Goal: Task Accomplishment & Management: Manage account settings

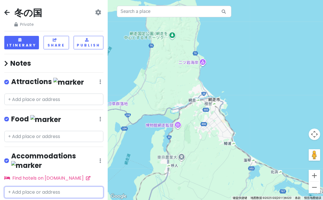
click at [24, 186] on input "text" at bounding box center [53, 191] width 99 height 11
paste input "Forest of [GEOGRAPHIC_DATA]"
type input "Forest of [GEOGRAPHIC_DATA]"
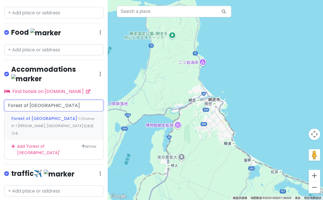
scroll to position [92, 0]
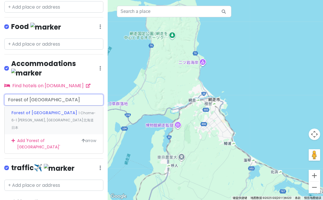
click at [57, 113] on div "Forest of [GEOGRAPHIC_DATA] HANAYUUKA 1 Chome-6-1 [PERSON_NAME], [GEOGRAPHIC_DA…" at bounding box center [54, 120] width 99 height 28
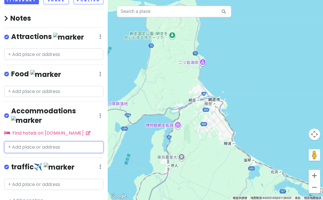
scroll to position [62, 0]
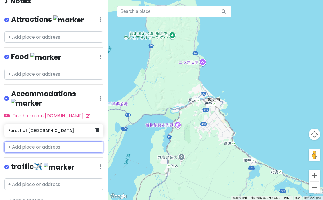
click at [64, 128] on h6 "Forest of [GEOGRAPHIC_DATA]" at bounding box center [51, 130] width 87 height 5
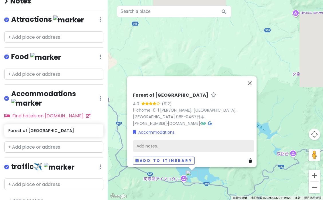
click at [141, 143] on div "Add notes..." at bounding box center [193, 146] width 121 height 12
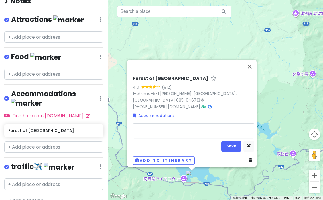
scroll to position [48, 0]
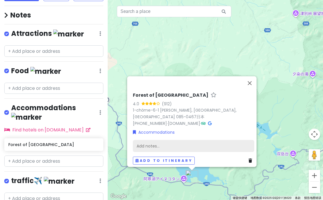
click at [175, 144] on div "Add notes..." at bounding box center [193, 146] width 121 height 12
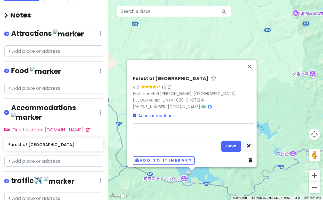
type textarea "x"
type textarea "30100"
type textarea "x"
type textarea "30100/"
type textarea "x"
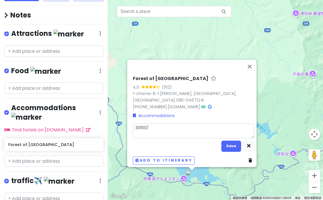
type textarea "30100/r"
type textarea "x"
type textarea "30100/re"
type textarea "x"
type textarea "30100/ren"
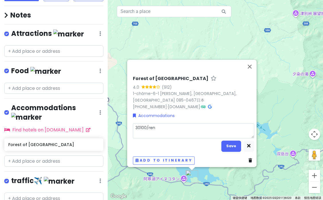
type textarea "x"
type textarea "30100/人"
type textarea "x"
type textarea "30100/人。"
type textarea "x"
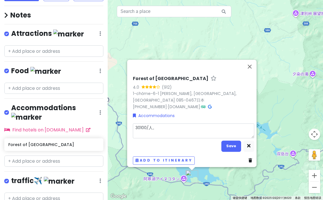
type textarea "30100/人"
type textarea "x"
type textarea "30100/人/"
type textarea "x"
type textarea "30100/人/r"
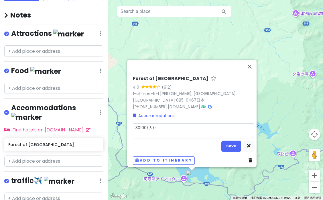
type textarea "x"
type textarea "30100/人/re"
type textarea "x"
type textarea "30100/人/r"
type textarea "x"
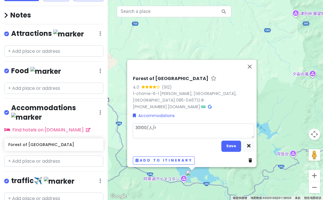
type textarea "30100/人/"
type textarea "x"
type textarea "30100/人/w"
type textarea "x"
type textarea "30100/人/wa"
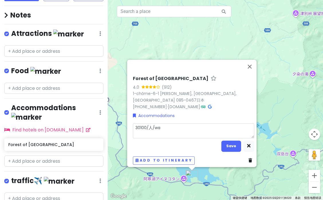
type textarea "x"
type textarea "30100/人/wan"
type textarea "x"
type textarea "30100/人/晚"
type textarea "x"
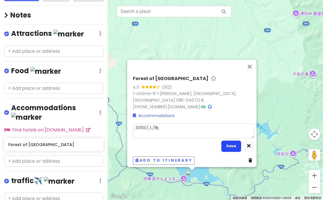
type textarea "30100/人/晚"
click at [224, 141] on button "Save" at bounding box center [232, 145] width 20 height 11
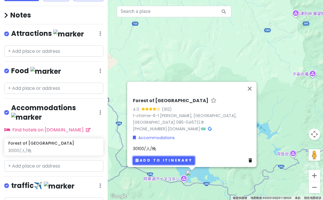
click at [151, 156] on button "Add to itinerary" at bounding box center [164, 160] width 62 height 8
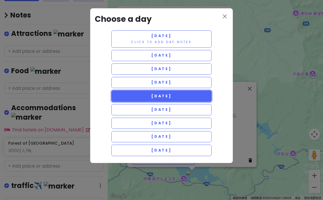
click at [169, 99] on button "[DATE]" at bounding box center [161, 95] width 100 height 11
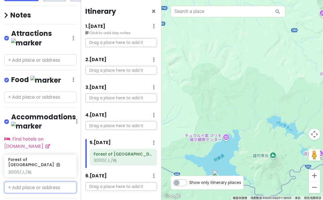
click at [43, 181] on input "text" at bounding box center [40, 186] width 72 height 11
paste input "TORIFITO HOTEL & [GEOGRAPHIC_DATA]"
type input "TORIFITO HOTEL & [GEOGRAPHIC_DATA]"
click at [42, 197] on span "TORIFITO HOTEL & [GEOGRAPHIC_DATA]" at bounding box center [34, 203] width 47 height 13
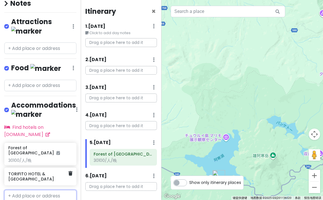
scroll to position [60, 0]
click at [48, 171] on h6 "TORIFITO HOTEL & [GEOGRAPHIC_DATA]" at bounding box center [38, 176] width 60 height 10
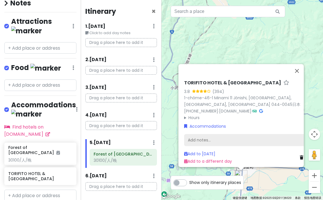
click at [212, 136] on div "Add notes..." at bounding box center [244, 140] width 121 height 12
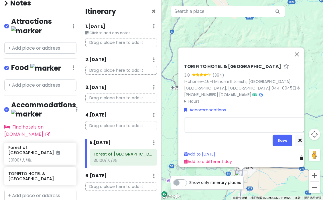
type textarea "x"
type textarea "51965"
type textarea "x"
type textarea "51965/"
type textarea "x"
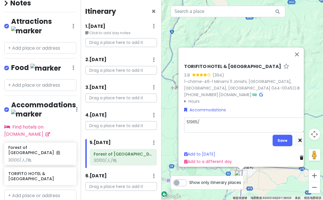
type textarea "51965/r"
type textarea "x"
type textarea "51965/re"
type textarea "x"
type textarea "51965/ren"
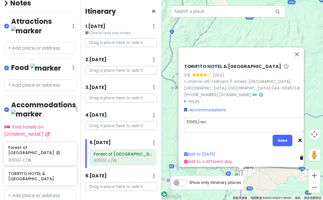
type textarea "x"
type textarea "51965/人"
type textarea "x"
type textarea "51965/人/"
type textarea "x"
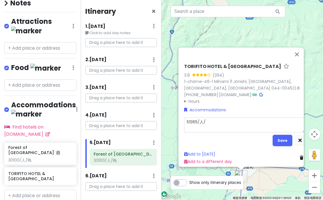
type textarea "51965/人/w"
type textarea "x"
type textarea "51965/人/wa"
type textarea "x"
type textarea "51965/人/哇"
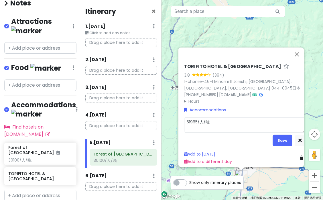
type textarea "x"
type textarea "51965/人/"
type textarea "x"
type textarea "51965/人/3"
type textarea "x"
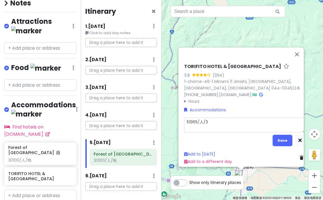
type textarea "51965/人/3w"
type textarea "x"
type textarea "51965/人/3wa"
type textarea "x"
type textarea "51965/人/3wan"
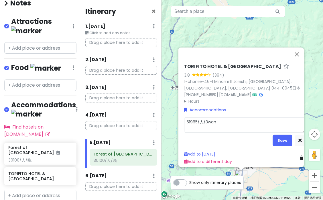
type textarea "x"
type textarea "51965/人/3晚"
type textarea "x"
type textarea "51965/人/3晚"
click at [278, 137] on button "Save" at bounding box center [283, 139] width 20 height 11
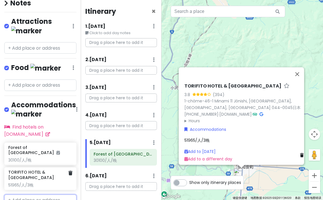
click at [41, 169] on div "TORIFITO HOTEL & POD NISEKO 51965/人/3晚" at bounding box center [40, 178] width 64 height 18
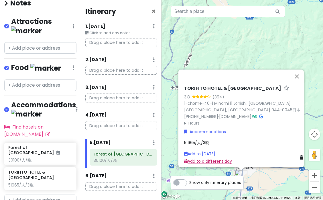
click at [217, 158] on link "Add to a different day" at bounding box center [208, 161] width 48 height 6
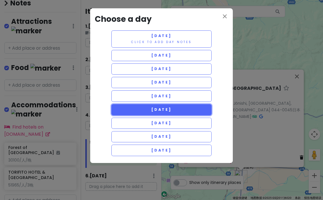
click at [183, 111] on button "[DATE]" at bounding box center [161, 109] width 100 height 11
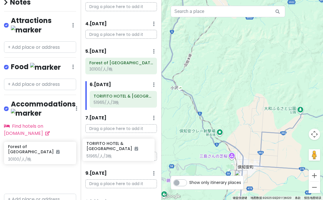
scroll to position [92, 0]
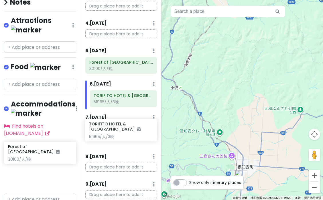
drag, startPoint x: 38, startPoint y: 168, endPoint x: 119, endPoint y: 130, distance: 89.2
click at [119, 130] on div "冬の国 Private Change Dates Make a Copy Delete Trip Go Pro ⚡️ Give Feedback 💡 Supp…" at bounding box center [161, 100] width 323 height 200
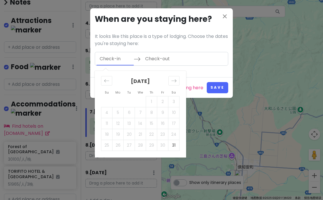
click at [115, 61] on input "Check-in" at bounding box center [115, 58] width 37 height 13
click at [175, 78] on icon "Move forward to switch to the next month." at bounding box center [173, 80] width 5 height 5
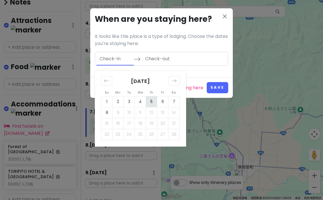
click at [152, 101] on td "5" at bounding box center [151, 101] width 11 height 11
type input "[DATE]"
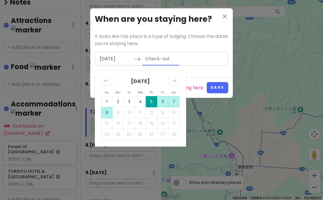
click at [107, 113] on td "8" at bounding box center [106, 112] width 11 height 11
type input "[DATE]"
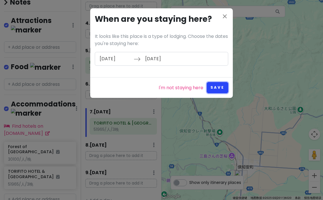
click at [219, 85] on button "Save" at bounding box center [217, 87] width 21 height 11
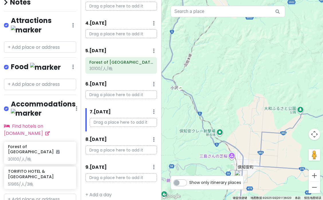
scroll to position [97, 0]
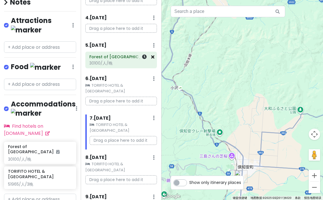
click at [153, 58] on icon at bounding box center [152, 56] width 3 height 5
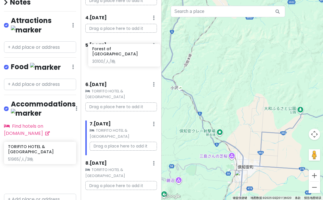
drag, startPoint x: 33, startPoint y: 140, endPoint x: 117, endPoint y: 52, distance: 121.2
click at [117, 52] on div "冬の国 Private Change Dates Make a Copy Delete Trip Go Pro ⚡️ Give Feedback 💡 Supp…" at bounding box center [161, 100] width 323 height 200
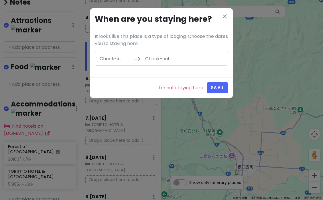
click at [124, 56] on input "Check-in" at bounding box center [115, 58] width 37 height 13
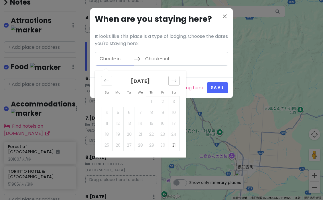
click at [174, 77] on div "Move forward to switch to the next month." at bounding box center [173, 80] width 11 height 9
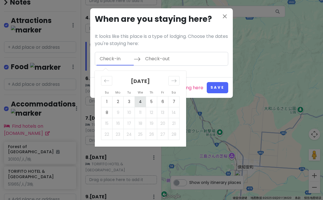
click at [140, 101] on td "4" at bounding box center [140, 101] width 11 height 11
type input "[DATE]"
click at [151, 102] on td "5" at bounding box center [151, 101] width 11 height 11
type input "[DATE]"
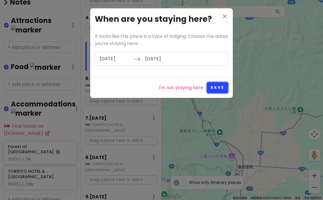
click at [224, 86] on button "Save" at bounding box center [217, 87] width 21 height 11
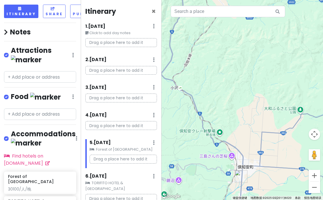
scroll to position [28, 0]
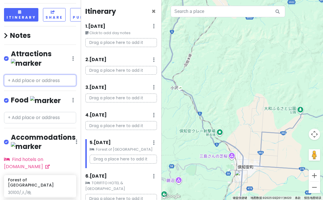
click at [32, 75] on input "text" at bounding box center [40, 80] width 72 height 11
paste input "Abashiri Drift Ice Sightseeing & Icebreaker Ship"
type input "Abashiri Drift Ice Sightseeing & Icebreaker Ship"
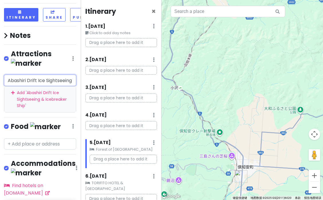
scroll to position [0, 42]
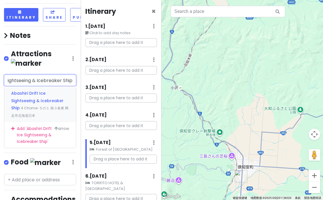
click at [32, 90] on span "Abashiri Drift Ice Sightseeing & Icebreaker Ship" at bounding box center [37, 100] width 52 height 20
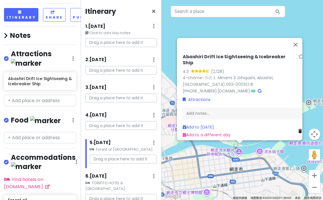
drag, startPoint x: 240, startPoint y: 107, endPoint x: 251, endPoint y: 171, distance: 64.5
click at [251, 171] on div "Abashiri Drift Ice Sightseeing & Icebreaker Ship 4.3 (2,128) 4-chōme-５の１ Minami…" at bounding box center [243, 100] width 162 height 200
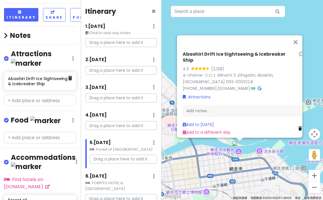
scroll to position [28, 6]
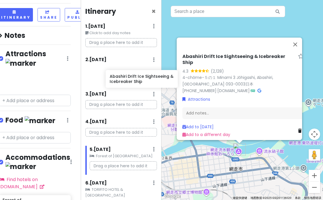
drag, startPoint x: 28, startPoint y: 75, endPoint x: 126, endPoint y: 80, distance: 98.2
click at [126, 80] on div "冬の国 Private Change Dates Make a Copy Delete Trip Go Pro ⚡️ Give Feedback 💡 Supp…" at bounding box center [161, 100] width 323 height 200
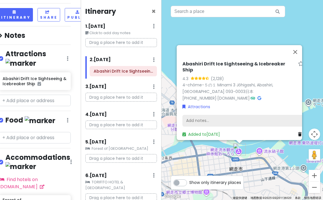
click at [207, 115] on div "Add notes..." at bounding box center [243, 121] width 121 height 12
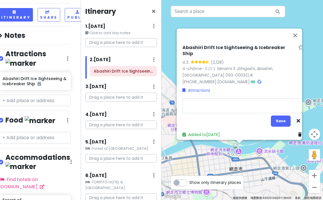
type textarea "x"
type textarea "8:00/9:30"
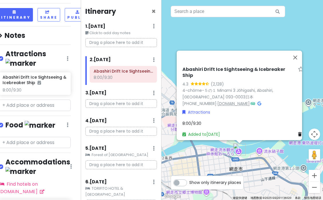
click at [244, 101] on link "[DOMAIN_NAME]" at bounding box center [233, 104] width 32 height 6
click at [296, 62] on button "关闭" at bounding box center [296, 57] width 14 height 14
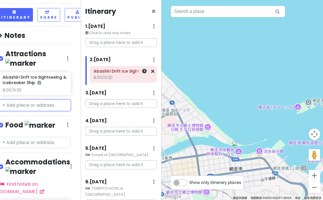
click at [116, 77] on div "8:00/9:30" at bounding box center [123, 77] width 59 height 5
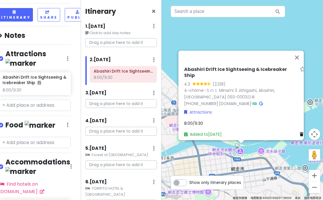
click at [230, 120] on div "8:00/9:30" at bounding box center [244, 123] width 121 height 6
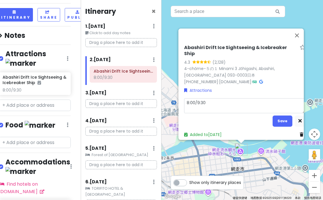
click at [213, 102] on textarea "8:00/9:30" at bounding box center [244, 105] width 121 height 15
type textarea "x"
type textarea "8:00/9:30"
type textarea "x"
type textarea "8:00/9:30 y"
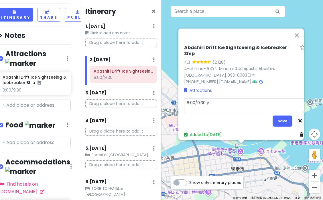
type textarea "x"
type textarea "8:00/9:30 yi"
type textarea "x"
type textarea "8:00/9:30 [PERSON_NAME]"
type textarea "x"
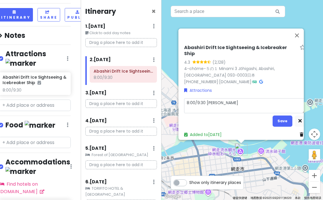
type textarea "8:00/9:30 [PERSON_NAME]"
type textarea "x"
type textarea "8:00/9:30 一个"
type textarea "x"
type textarea "8:00/9:30 一"
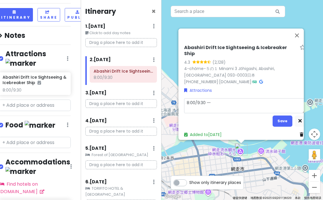
type textarea "x"
type textarea "8:00/9:30"
type textarea "x"
type textarea "8:00/9:30 1"
type textarea "x"
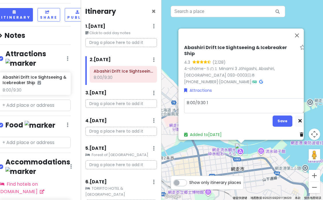
type textarea "8:00/9:30 1H"
type textarea "x"
type textarea "8:00/9:30 1H"
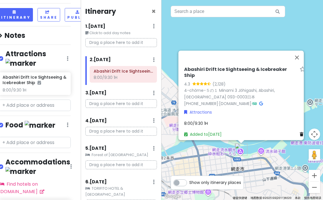
click at [211, 120] on div "8:00/9:30 1H" at bounding box center [244, 123] width 121 height 6
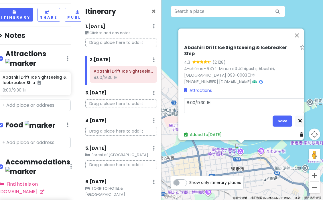
click at [197, 108] on textarea "8:00/9:30 1H" at bounding box center [244, 105] width 121 height 15
type textarea "x"
type textarea "8:00/9:30 1H"
type textarea "x"
type textarea "8:00/9:30 1H"
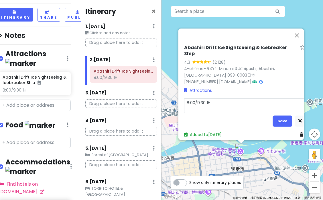
type textarea "x"
type textarea "8:00/9:30 1H"
type textarea "x"
type textarea "8:00/9:30 1H 6"
type textarea "x"
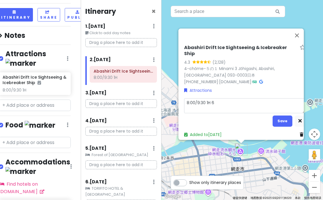
type textarea "8:00/9:30 1H 60"
type textarea "x"
type textarea "8:00/9:30 1H 600"
type textarea "x"
type textarea "8:00/9:30 1H 6000"
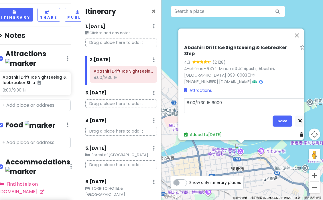
type textarea "x"
type textarea "8:00/9:30 1H 6000/"
type textarea "x"
type textarea "8:00/9:30 1H 6000/r"
type textarea "x"
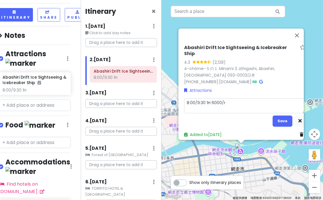
type textarea "8:00/9:30 1H 6000/re"
type textarea "x"
type textarea "8:00/9:30 1H 6000/ren"
type textarea "x"
type textarea "8:00/9:30 1H 6000/人"
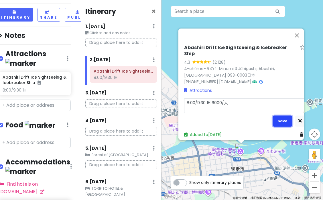
click at [283, 115] on button "Save" at bounding box center [283, 120] width 20 height 11
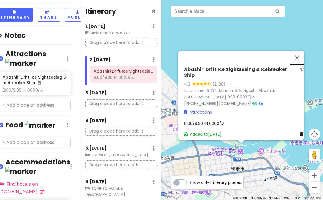
click at [298, 59] on button "关闭" at bounding box center [297, 57] width 14 height 14
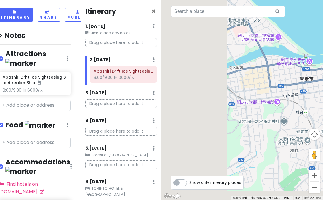
drag, startPoint x: 198, startPoint y: 127, endPoint x: 270, endPoint y: 32, distance: 119.4
click at [270, 32] on div at bounding box center [243, 100] width 162 height 200
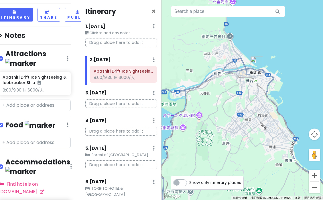
drag, startPoint x: 218, startPoint y: 84, endPoint x: 239, endPoint y: 81, distance: 20.5
click at [239, 81] on div at bounding box center [243, 100] width 162 height 200
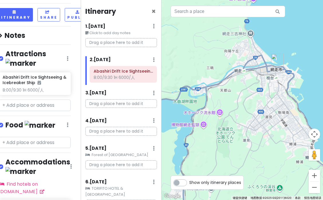
click at [203, 127] on div at bounding box center [243, 100] width 162 height 200
click at [203, 123] on div at bounding box center [243, 100] width 162 height 200
click at [194, 124] on div at bounding box center [243, 100] width 162 height 200
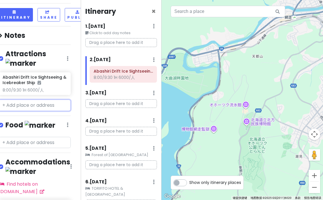
click at [44, 99] on input "text" at bounding box center [35, 104] width 72 height 11
paste input "网走监狱博物馆"
type input "网走监狱博物馆"
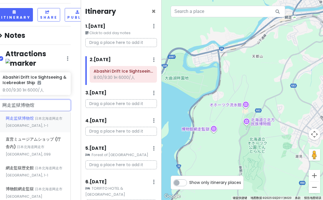
click at [40, 116] on span "日本北海道网走市 [GEOGRAPHIC_DATA], 1-1" at bounding box center [34, 122] width 57 height 12
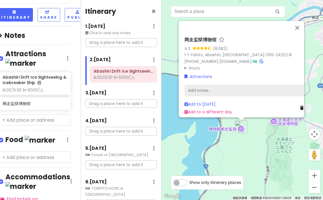
click at [197, 86] on div "Add notes..." at bounding box center [245, 90] width 121 height 12
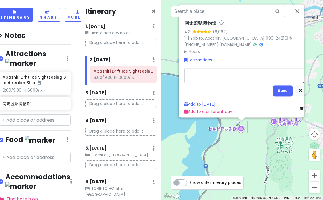
type textarea "x"
type textarea "9:00–17:00"
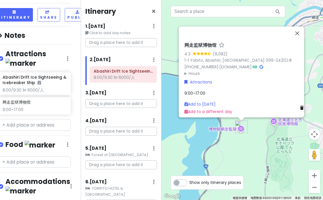
click at [215, 90] on div "9:00–17:00" at bounding box center [245, 93] width 121 height 6
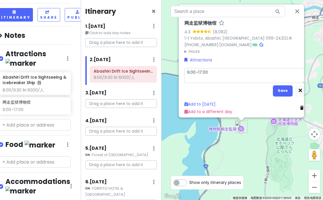
click at [223, 75] on textarea "9:00–17:00" at bounding box center [245, 75] width 121 height 15
type textarea "x"
type textarea "9:00–17:00"
type textarea "x"
type textarea "9:00–17:00 1"
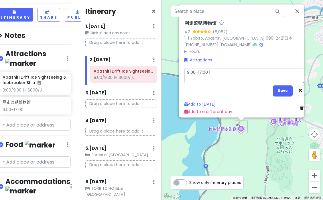
type textarea "x"
type textarea "9:00–17:00 15"
type textarea "x"
type textarea "9:00–17:00 150"
type textarea "x"
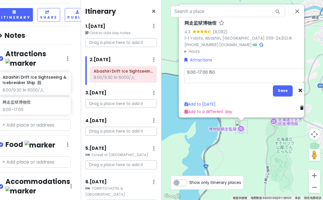
type textarea "9:00–17:00 1500"
type textarea "x"
type textarea "9:00–17:00 1500/"
type textarea "x"
type textarea "9:00–17:00 1500/r"
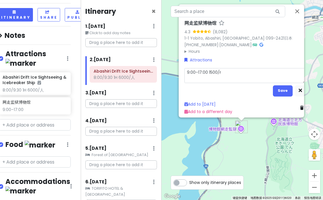
type textarea "x"
type textarea "9:00–17:00 1500/re"
type textarea "x"
type textarea "9:00–17:00 1500/ren"
type textarea "x"
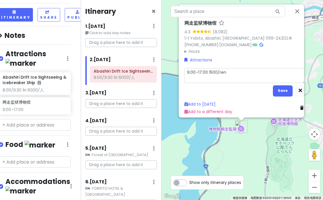
type textarea "9:00–17:00 1500/人"
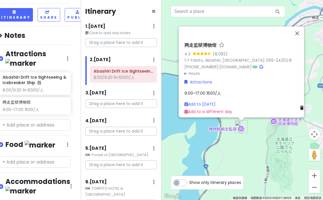
click at [218, 90] on span "9:00–17:00 1500/人" at bounding box center [203, 93] width 37 height 6
click at [231, 79] on div "Attractions" at bounding box center [245, 82] width 121 height 6
click at [222, 90] on div "9:00–17:00 1500/人" at bounding box center [245, 93] width 121 height 6
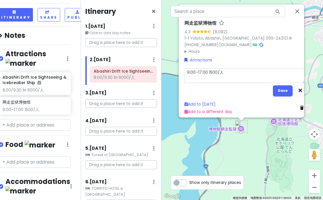
click at [236, 72] on textarea "9:00–17:00 1500/人" at bounding box center [245, 75] width 121 height 15
type textarea "x"
type textarea "9:00–17:00 1500/人"
type textarea "x"
type textarea "9:00–17:00 1500/人 y"
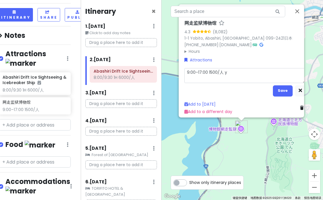
type textarea "x"
type textarea "9:00–17:00 1500/人 yo"
type textarea "x"
type textarea "9:00–17:00 1500/人 you"
type textarea "x"
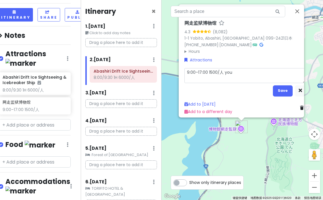
type textarea "9:00–17:00 1500/人 you f"
type textarea "x"
type textarea "9:00–17:00 1500/人 you fa"
type textarea "x"
type textarea "9:00–17:00 1500/人 you fan"
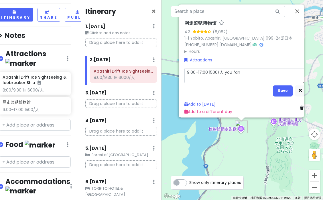
type textarea "x"
type textarea "9:00–17:00 1500/人 有饭"
type textarea "x"
type textarea "9:00–17:00 1500/人 有饭？"
type textarea "x"
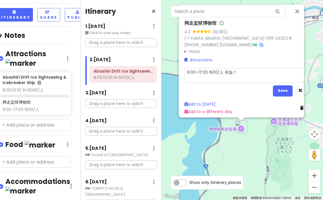
type textarea "9:00–17:00 1500/人 有饭？！"
type textarea "x"
type textarea "9:00–17:00 1500/人 有饭？！"
type textarea "x"
type textarea "9:00–17:00 1500/人 有饭？！"
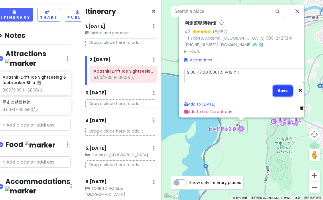
click at [284, 87] on button "Save" at bounding box center [283, 90] width 20 height 11
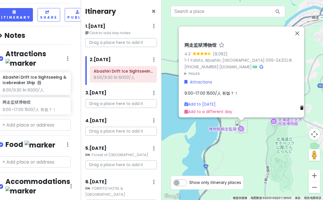
click at [255, 137] on div "网走监狱博物馆 4.3 (8,082) 1-1 [GEOGRAPHIC_DATA], [GEOGRAPHIC_DATA], [GEOGRAPHIC_DATA]…" at bounding box center [243, 100] width 162 height 200
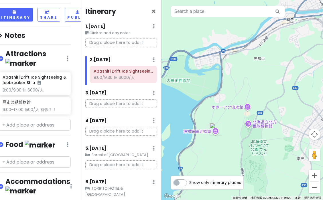
drag, startPoint x: 277, startPoint y: 125, endPoint x: 191, endPoint y: 144, distance: 88.0
click at [191, 144] on div at bounding box center [243, 100] width 162 height 200
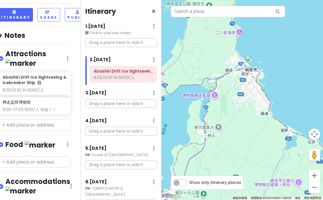
click at [113, 90] on div "3 . [DATE] Add Day Notes Delete Day" at bounding box center [121, 94] width 72 height 10
click at [115, 29] on div "1 . [DATE] Edit Day Notes Delete Day" at bounding box center [121, 28] width 72 height 10
click at [293, 67] on div at bounding box center [243, 100] width 162 height 200
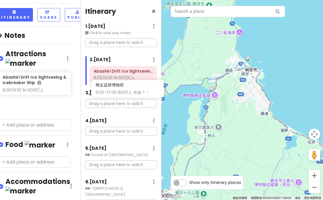
scroll to position [28, 8]
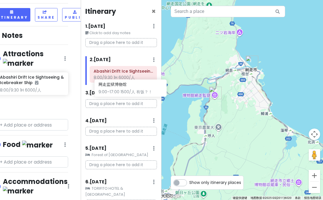
drag, startPoint x: 44, startPoint y: 98, endPoint x: 140, endPoint y: 90, distance: 96.6
click at [140, 90] on div "冬の国 Private Change Dates Make a Copy Delete Trip Go Pro ⚡️ Give Feedback 💡 Supp…" at bounding box center [161, 100] width 323 height 200
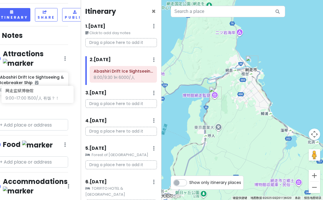
scroll to position [28, 15]
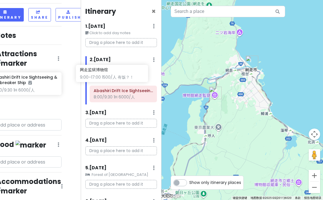
drag, startPoint x: 42, startPoint y: 97, endPoint x: 121, endPoint y: 75, distance: 82.0
click at [121, 75] on div "冬の国 Private Change Dates Make a Copy Delete Trip Go Pro ⚡️ Give Feedback 💡 Supp…" at bounding box center [161, 100] width 323 height 200
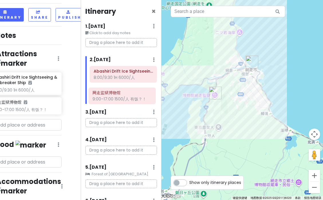
drag, startPoint x: 111, startPoint y: 76, endPoint x: 111, endPoint y: 95, distance: 19.5
click at [111, 96] on div "网走监狱博物馆 9:00–17:00 1500/人 有饭？！ Abashiri Drift Ice Sightseeing & Icebreaker Ship…" at bounding box center [123, 85] width 76 height 38
click at [260, 69] on div at bounding box center [243, 100] width 162 height 200
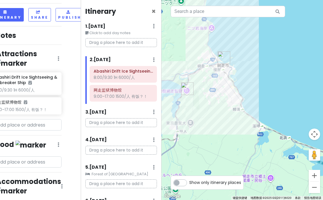
drag, startPoint x: 278, startPoint y: 75, endPoint x: 248, endPoint y: 71, distance: 29.8
click at [248, 71] on div at bounding box center [243, 100] width 162 height 200
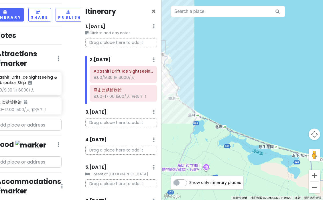
drag, startPoint x: 265, startPoint y: 121, endPoint x: 190, endPoint y: 101, distance: 77.5
click at [190, 101] on div at bounding box center [243, 100] width 162 height 200
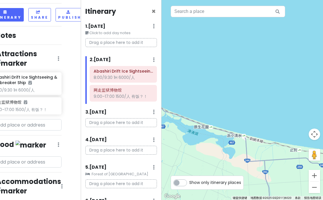
drag, startPoint x: 267, startPoint y: 124, endPoint x: 213, endPoint y: 115, distance: 54.6
click at [213, 115] on div at bounding box center [243, 100] width 162 height 200
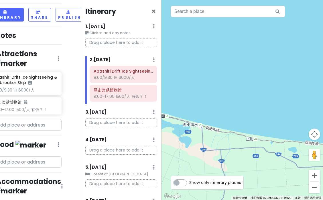
drag, startPoint x: 255, startPoint y: 132, endPoint x: 274, endPoint y: 133, distance: 18.4
click at [274, 133] on div at bounding box center [243, 100] width 162 height 200
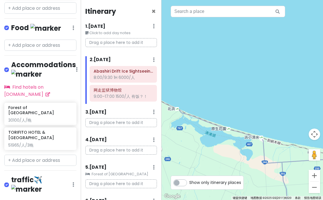
scroll to position [152, 0]
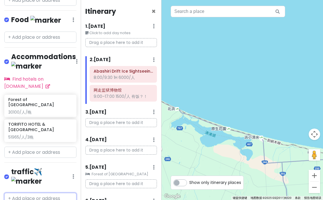
click at [45, 193] on input "text" at bounding box center [40, 198] width 72 height 11
type input "知床斜"
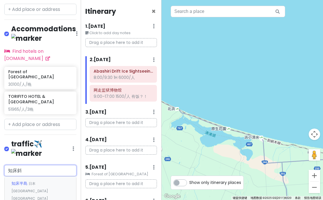
scroll to position [181, 0]
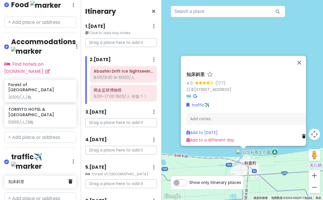
scroll to position [167, 8]
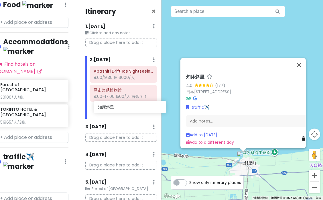
drag, startPoint x: 25, startPoint y: 157, endPoint x: 114, endPoint y: 107, distance: 102.6
click at [114, 107] on div "冬の国 Private Change Dates Make a Copy Delete Trip Go Pro ⚡️ Give Feedback 💡 Supp…" at bounding box center [161, 100] width 323 height 200
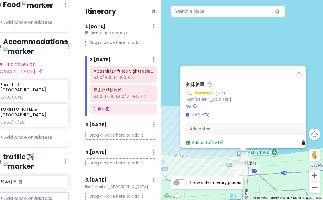
click at [27, 192] on input "text" at bounding box center [32, 197] width 72 height 11
type input "ウトロ"
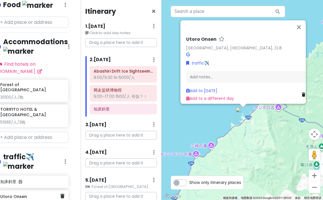
click at [19, 194] on h6 "Utoro Onsen" at bounding box center [30, 196] width 60 height 5
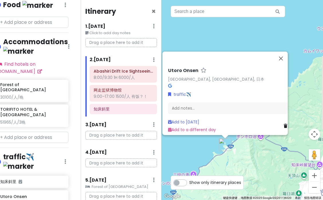
drag, startPoint x: 252, startPoint y: 128, endPoint x: 233, endPoint y: 158, distance: 34.9
click at [233, 158] on div "Utoro Onsen [GEOGRAPHIC_DATA], [GEOGRAPHIC_DATA], 日本 traffic✈️ Add notes... Add…" at bounding box center [243, 100] width 162 height 200
click at [282, 56] on button "关闭" at bounding box center [281, 58] width 14 height 14
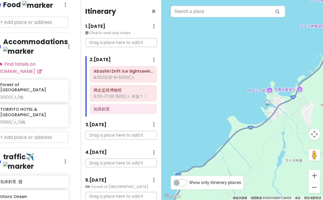
drag, startPoint x: 282, startPoint y: 107, endPoint x: 259, endPoint y: 152, distance: 50.9
click at [259, 152] on div at bounding box center [243, 100] width 162 height 200
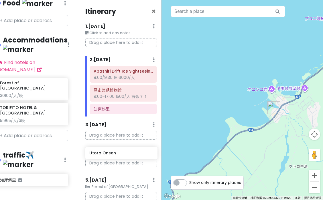
scroll to position [1, 0]
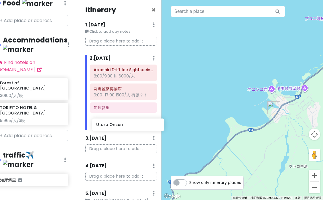
drag, startPoint x: 21, startPoint y: 175, endPoint x: 117, endPoint y: 128, distance: 106.9
click at [117, 128] on div "冬の国 Private Change Dates Make a Copy Delete Trip Go Pro ⚡️ Give Feedback 💡 Supp…" at bounding box center [161, 100] width 323 height 200
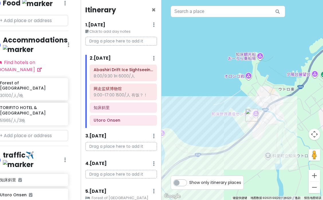
drag, startPoint x: 282, startPoint y: 111, endPoint x: 262, endPoint y: 115, distance: 20.2
click at [262, 115] on div at bounding box center [243, 100] width 162 height 200
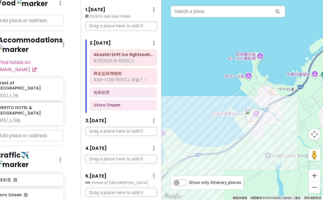
scroll to position [169, 0]
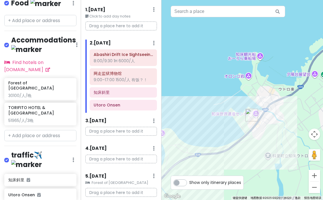
click at [74, 157] on icon at bounding box center [73, 159] width 2 height 5
click at [62, 170] on link "Edit" at bounding box center [57, 177] width 46 height 14
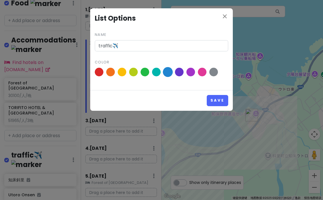
click at [166, 71] on span at bounding box center [168, 72] width 10 height 10
click at [0, 0] on input "radio" at bounding box center [0, 0] width 0 height 0
click at [213, 100] on button "Save" at bounding box center [217, 100] width 21 height 11
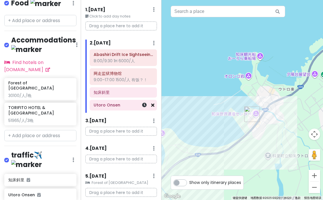
click at [153, 107] on icon at bounding box center [152, 105] width 3 height 5
click at [153, 104] on icon at bounding box center [152, 105] width 3 height 5
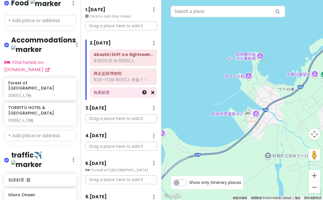
click at [152, 94] on icon at bounding box center [152, 92] width 3 height 5
click at [152, 92] on icon at bounding box center [152, 92] width 3 height 5
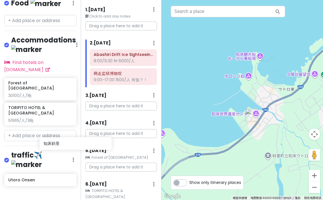
scroll to position [170, 1]
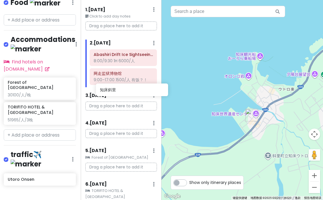
drag, startPoint x: 36, startPoint y: 153, endPoint x: 128, endPoint y: 88, distance: 112.4
click at [128, 88] on div "冬の国 Private Change Dates Make a Copy Delete Trip Go Pro ⚡️ Give Feedback 💡 Supp…" at bounding box center [161, 100] width 323 height 200
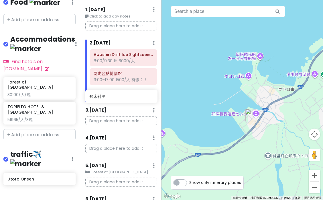
drag, startPoint x: 44, startPoint y: 153, endPoint x: 125, endPoint y: 95, distance: 100.1
click at [125, 95] on div "冬の国 Private Change Dates Make a Copy Delete Trip Go Pro ⚡️ Give Feedback 💡 Supp…" at bounding box center [161, 100] width 323 height 200
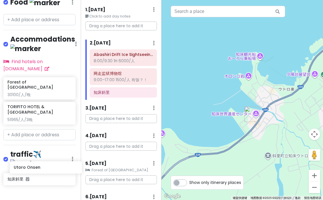
scroll to position [171, 1]
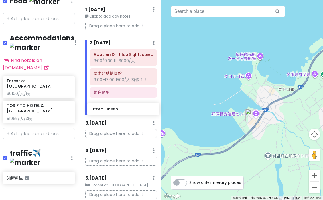
drag, startPoint x: 31, startPoint y: 166, endPoint x: 115, endPoint y: 106, distance: 103.3
click at [115, 106] on div "冬の国 Private Change Dates Make a Copy Delete Trip Go Pro ⚡️ Give Feedback 💡 Supp…" at bounding box center [161, 100] width 323 height 200
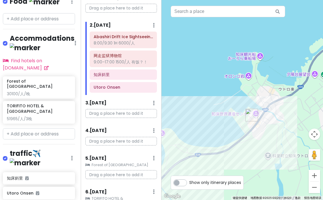
scroll to position [0, 0]
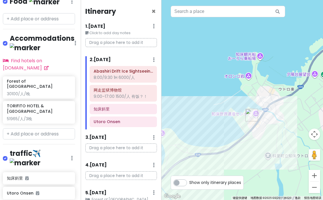
click at [109, 146] on p "Drag a place here to add it" at bounding box center [121, 147] width 72 height 9
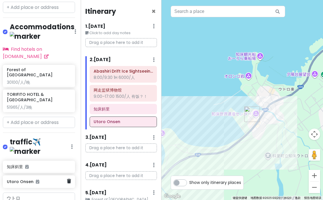
scroll to position [182, 2]
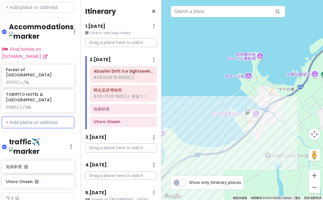
click at [43, 117] on input "text" at bounding box center [38, 122] width 72 height 11
paste input "[GEOGRAPHIC_DATA]オホーツク・[GEOGRAPHIC_DATA]"
type input "[GEOGRAPHIC_DATA]オホーツク・[GEOGRAPHIC_DATA]"
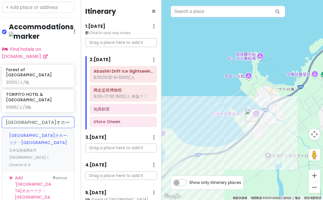
click at [39, 132] on span "[GEOGRAPHIC_DATA]オホーツク・[GEOGRAPHIC_DATA]" at bounding box center [38, 138] width 58 height 13
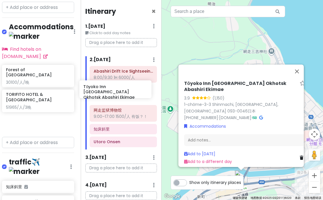
scroll to position [182, 14]
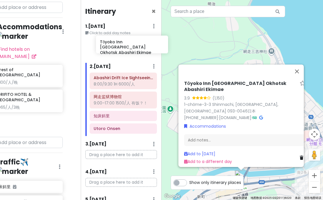
drag, startPoint x: 30, startPoint y: 109, endPoint x: 124, endPoint y: 46, distance: 113.2
click at [124, 46] on div "冬の国 Private Change Dates Make a Copy Delete Trip Go Pro ⚡️ Give Feedback 💡 Supp…" at bounding box center [161, 100] width 323 height 200
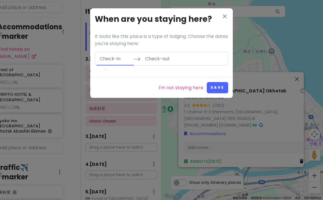
click at [121, 60] on input "Check-in" at bounding box center [115, 58] width 37 height 13
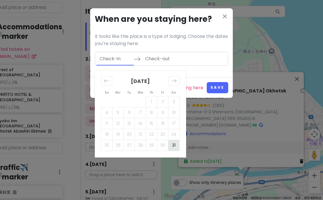
click at [174, 143] on td "31" at bounding box center [173, 145] width 11 height 11
type input "[DATE]"
click at [173, 81] on icon "Move forward to switch to the next month." at bounding box center [173, 80] width 5 height 5
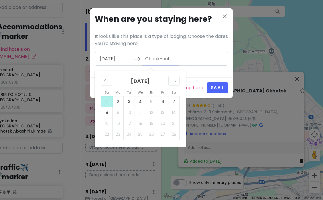
click at [107, 100] on td "1" at bounding box center [106, 101] width 11 height 11
type input "[DATE]"
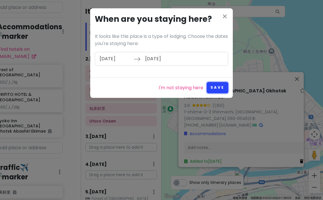
click at [217, 85] on button "Save" at bounding box center [217, 87] width 21 height 11
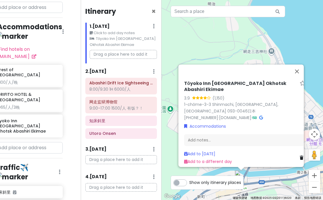
click at [101, 75] on div "2 . [DATE] Add Day Notes Delete Day" at bounding box center [121, 73] width 72 height 10
click at [153, 69] on div "2 . [DATE] Add Day Notes Delete Day" at bounding box center [121, 73] width 72 height 10
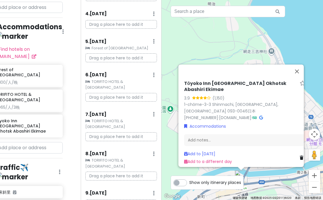
scroll to position [183, 0]
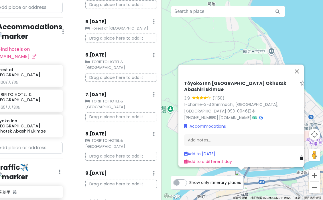
click at [110, 130] on div "8 . [DATE] Add Day Notes Clear Lodging Delete Day" at bounding box center [121, 135] width 72 height 10
click at [97, 131] on h6 "8 . [DATE]" at bounding box center [95, 134] width 21 height 6
click at [97, 131] on h6 "8 . [DATE]" at bounding box center [100, 134] width 21 height 6
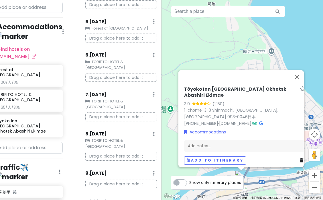
scroll to position [0, 0]
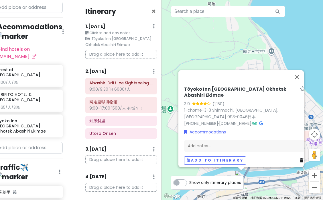
click at [105, 26] on h6 "1 . [DATE]" at bounding box center [95, 26] width 20 height 6
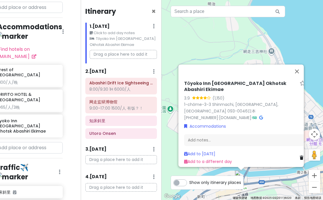
click at [151, 25] on div "1 . [DATE] Edit Day Notes Clear Lodging Delete Day" at bounding box center [123, 28] width 67 height 10
click at [153, 25] on icon at bounding box center [154, 26] width 2 height 5
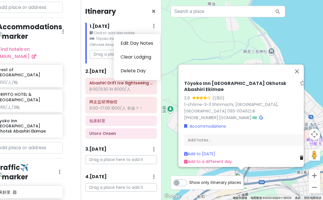
click at [101, 69] on h6 "2 . [DATE]" at bounding box center [95, 71] width 21 height 6
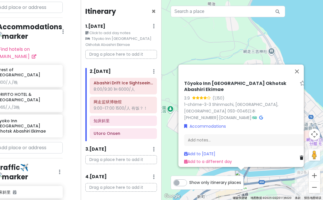
click at [153, 71] on icon at bounding box center [154, 71] width 2 height 5
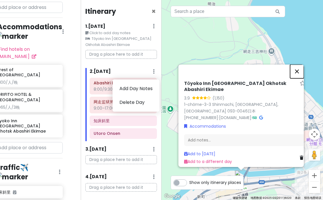
click at [298, 78] on button "关闭" at bounding box center [297, 71] width 14 height 14
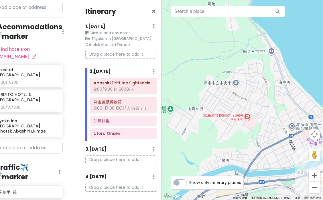
click at [152, 72] on div "2 . [DATE] Add Day Notes Delete Day" at bounding box center [123, 73] width 67 height 10
click at [154, 71] on icon at bounding box center [154, 71] width 2 height 5
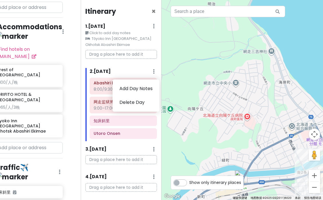
click at [154, 26] on icon at bounding box center [154, 26] width 2 height 5
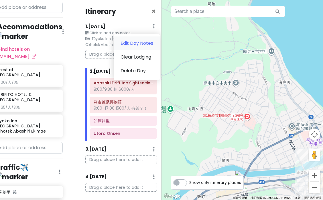
click at [142, 46] on link "Edit Day Notes" at bounding box center [137, 43] width 46 height 14
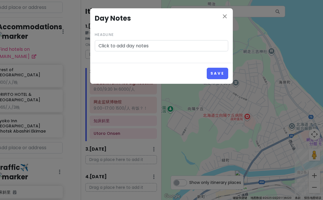
drag, startPoint x: 157, startPoint y: 44, endPoint x: 88, endPoint y: 35, distance: 69.3
click at [88, 35] on div "close Day Notes Headline Click to add day notes Save" at bounding box center [161, 100] width 323 height 200
type input "到"
type input "新"
type input "羽田→女满别"
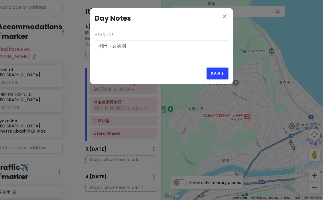
click at [214, 70] on button "Save" at bounding box center [217, 73] width 21 height 11
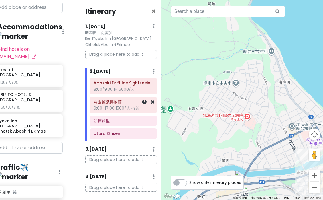
click at [118, 107] on div "9:00–17:00 1500/人 有饭？！" at bounding box center [123, 107] width 59 height 5
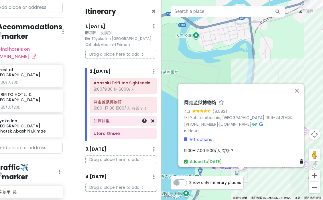
click at [117, 125] on div "知床斜里" at bounding box center [123, 121] width 67 height 10
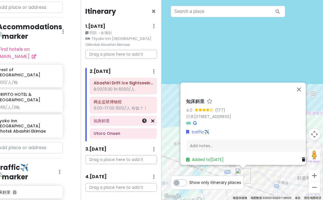
click at [132, 126] on div "知床斜里" at bounding box center [123, 120] width 67 height 10
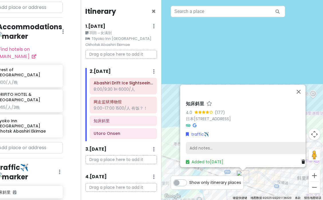
click at [205, 143] on div "Add notes..." at bounding box center [246, 148] width 121 height 12
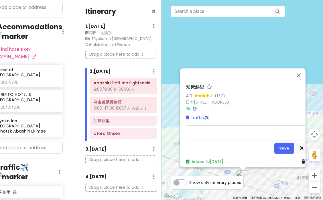
type textarea "x"
type textarea "xu"
type textarea "x"
type textarea "xue"
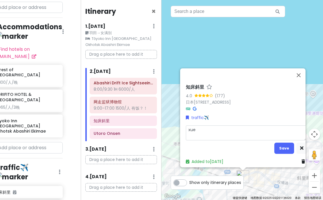
type textarea "x"
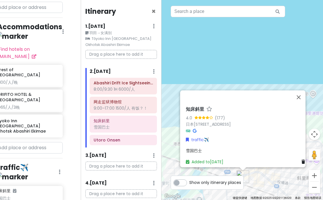
click at [125, 130] on div "雪国巴士" at bounding box center [123, 126] width 59 height 5
click at [204, 150] on div "雪国巴士" at bounding box center [246, 150] width 121 height 6
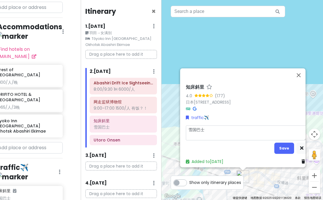
click at [209, 131] on textarea "雪国巴士" at bounding box center [246, 132] width 121 height 15
click at [189, 125] on textarea "碎冰电车 13:57-" at bounding box center [246, 132] width 121 height 15
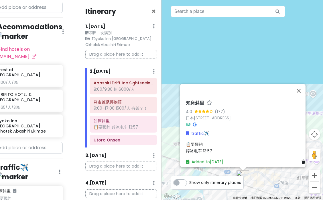
click at [215, 149] on div "📋要预约 碎冰电车 13:57-" at bounding box center [246, 147] width 121 height 13
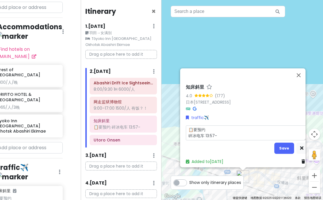
click at [224, 134] on textarea "📋要预约 碎冰电车 13:57-" at bounding box center [246, 132] width 121 height 15
click at [282, 146] on button "Save" at bounding box center [285, 147] width 20 height 11
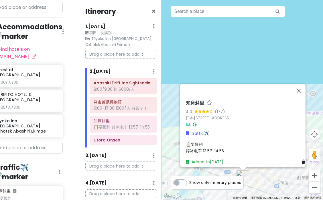
click at [221, 148] on span "📋要预约 碎冰电车 13:57-14:55" at bounding box center [205, 147] width 38 height 12
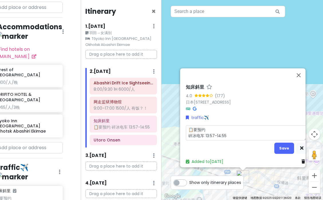
drag, startPoint x: 233, startPoint y: 135, endPoint x: 175, endPoint y: 128, distance: 58.3
click at [175, 128] on div "知床斜里 4.0 (177) 日本[STREET_ADDRESS] traffic✈️ 📋要预约 碎冰电车 13:57-14:55 Save Added to…" at bounding box center [243, 100] width 162 height 200
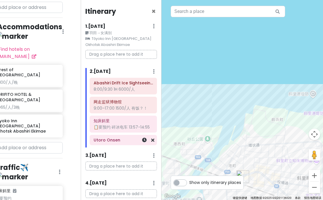
click at [139, 137] on div at bounding box center [144, 140] width 19 height 10
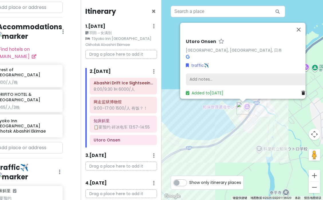
click at [200, 74] on div "Add notes..." at bounding box center [246, 79] width 121 height 12
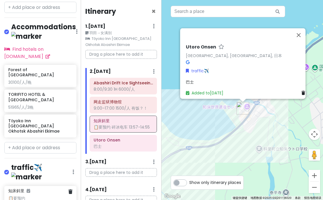
scroll to position [217, 0]
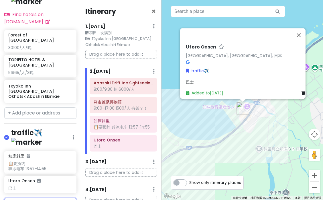
click at [21, 198] on input "ウトロ" at bounding box center [40, 203] width 72 height 11
drag, startPoint x: 30, startPoint y: 172, endPoint x: -9, endPoint y: 172, distance: 38.7
click at [0, 172] on html "冬の国 Private Change Dates Make a Copy Delete Trip Go Pro ⚡️ Give Feedback 💡 Supp…" at bounding box center [161, 100] width 323 height 200
paste input "知床釧路号"
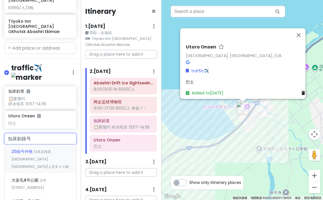
scroll to position [284, 0]
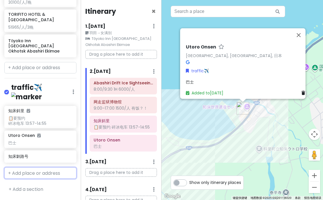
scroll to position [232, 0]
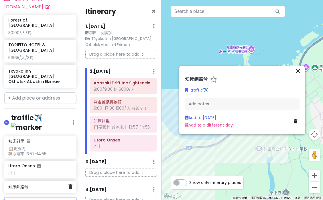
click at [38, 183] on div "知床釧路号" at bounding box center [38, 187] width 60 height 8
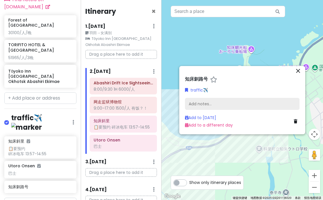
click at [233, 106] on div "Add notes..." at bounding box center [242, 104] width 115 height 12
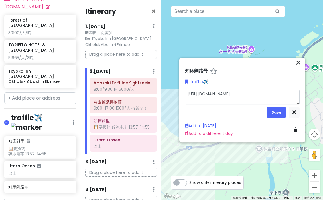
click at [188, 94] on textarea "[URL][DOMAIN_NAME]" at bounding box center [242, 96] width 115 height 15
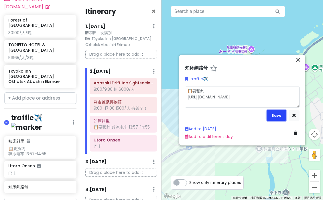
click at [277, 119] on button "Save" at bounding box center [277, 115] width 20 height 11
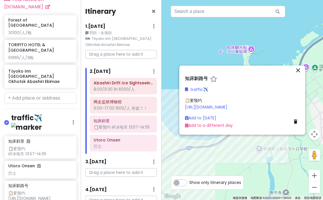
click at [205, 97] on div "📋要预约 [URL][DOMAIN_NAME]" at bounding box center [242, 103] width 115 height 13
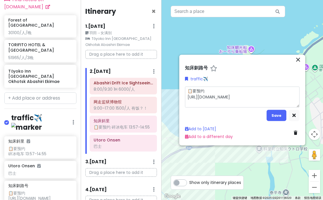
click at [209, 93] on textarea "📋要预约 [URL][DOMAIN_NAME]" at bounding box center [242, 97] width 115 height 21
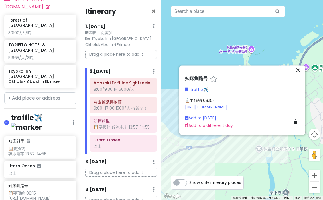
click at [214, 97] on div "📋要预约 08:15- [URL][DOMAIN_NAME]" at bounding box center [242, 103] width 115 height 13
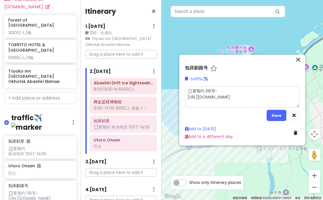
click at [224, 93] on textarea "📋要预约 08:15- [URL][DOMAIN_NAME]" at bounding box center [242, 97] width 115 height 21
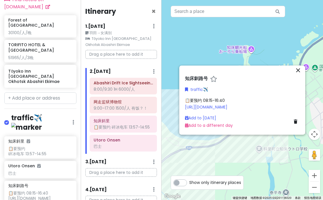
click at [128, 157] on div "Itinerary × 1 . [DATE] Edit Day Notes Clear Lodging Delete Day 羽田→女满别 Tōyoko In…" at bounding box center [121, 100] width 81 height 200
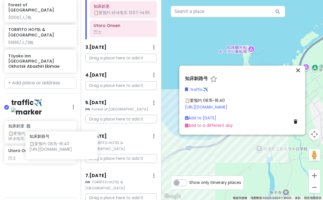
scroll to position [247, 12]
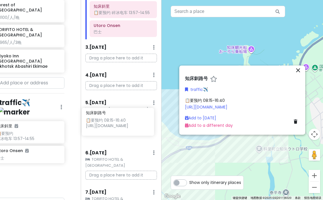
drag, startPoint x: 36, startPoint y: 156, endPoint x: 114, endPoint y: 129, distance: 82.3
click at [114, 129] on div "冬の国 Private Change Dates Make a Copy Delete Trip Go Pro ⚡️ Give Feedback 💡 Supp…" at bounding box center [161, 100] width 323 height 200
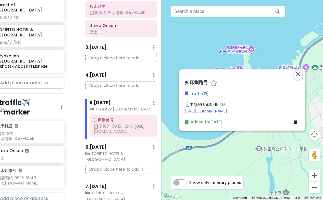
click at [297, 73] on icon "close" at bounding box center [298, 73] width 7 height 7
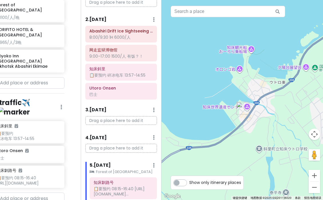
scroll to position [48, 0]
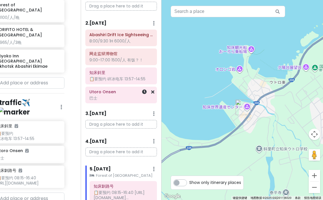
click at [108, 95] on div "Utoro Onsen 巴士" at bounding box center [121, 95] width 64 height 14
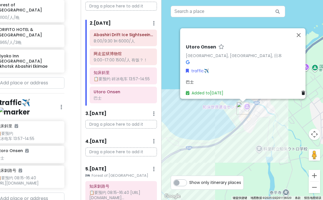
click at [201, 81] on div "巴士" at bounding box center [246, 82] width 121 height 6
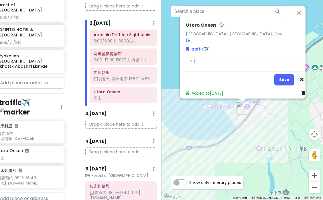
click at [203, 60] on textarea "巴士" at bounding box center [246, 64] width 121 height 15
click at [278, 79] on button "Save" at bounding box center [285, 79] width 20 height 11
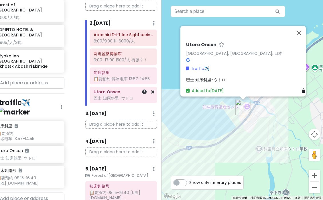
click at [120, 97] on div "巴士 知床斜里-ウトロ" at bounding box center [123, 97] width 59 height 5
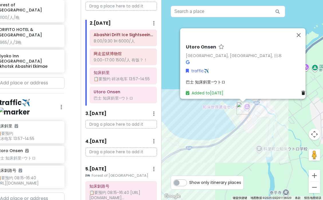
click at [209, 79] on span "巴士 知床斜里-ウトロ" at bounding box center [206, 82] width 40 height 6
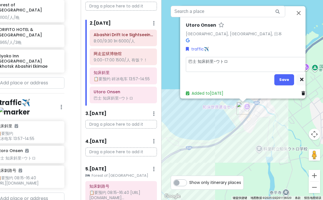
drag, startPoint x: 214, startPoint y: 59, endPoint x: 198, endPoint y: 59, distance: 16.3
click at [198, 59] on textarea "巴士 知床斜里-ウトロ" at bounding box center [246, 64] width 121 height 15
click at [128, 72] on h6 "知床斜里" at bounding box center [123, 72] width 59 height 5
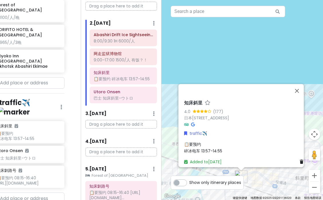
click at [204, 143] on div "📋要预约 碎冰电车 13:57-14:55" at bounding box center [244, 147] width 121 height 13
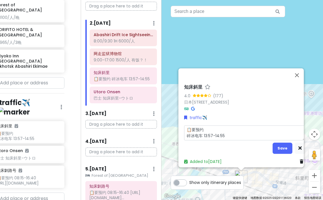
click at [210, 128] on textarea "📋要预约 碎冰电车 13:57-14:55" at bounding box center [244, 132] width 121 height 15
click at [203, 128] on textarea "📋要预约知床斜里 碎冰电车 13:57-14:55" at bounding box center [244, 132] width 121 height 15
click at [279, 146] on button "Save" at bounding box center [283, 147] width 20 height 11
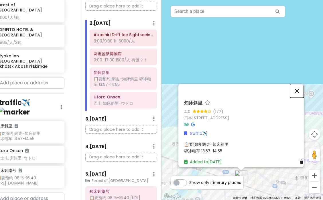
click at [298, 89] on button "关闭" at bounding box center [297, 91] width 14 height 14
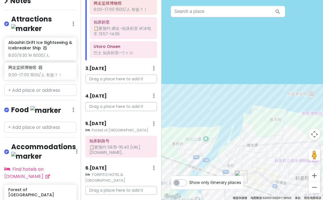
scroll to position [31, 0]
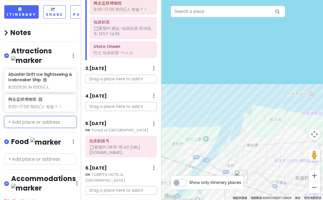
click at [33, 116] on input "text" at bounding box center [40, 121] width 72 height 11
paste input "知床ネイチャーオフィス"
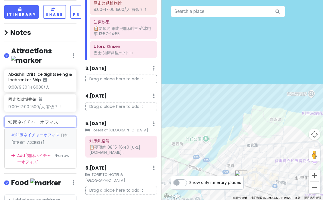
click at [31, 132] on span "日本[STREET_ADDRESS]" at bounding box center [39, 138] width 56 height 12
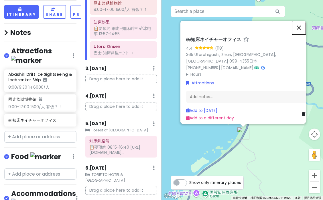
click at [301, 23] on button "关闭" at bounding box center [299, 28] width 14 height 14
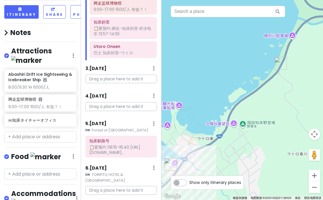
drag, startPoint x: 241, startPoint y: 108, endPoint x: 277, endPoint y: 38, distance: 79.7
click at [277, 38] on div at bounding box center [243, 100] width 162 height 200
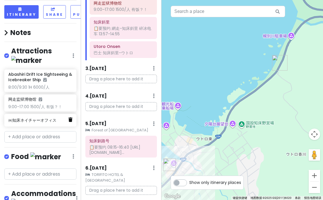
click at [71, 117] on icon at bounding box center [70, 119] width 4 height 5
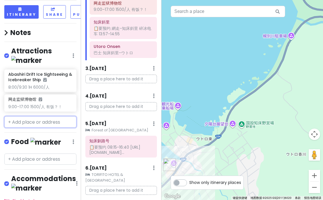
click at [48, 116] on input "text" at bounding box center [40, 121] width 72 height 11
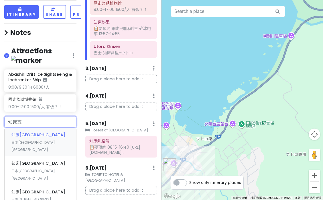
click at [41, 140] on span "日本[GEOGRAPHIC_DATA] [GEOGRAPHIC_DATA]" at bounding box center [33, 146] width 44 height 12
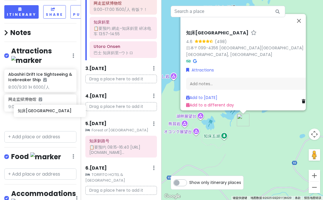
scroll to position [31, 8]
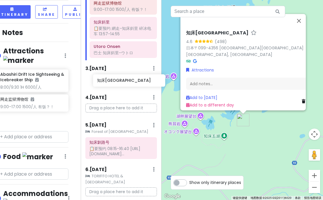
drag, startPoint x: 30, startPoint y: 113, endPoint x: 119, endPoint y: 83, distance: 93.9
click at [119, 83] on div "冬の国 Private Change Dates Make a Copy Delete Trip Go Pro ⚡️ Give Feedback 💡 Supp…" at bounding box center [161, 100] width 323 height 200
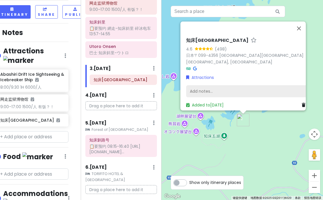
click at [209, 85] on div "Add notes..." at bounding box center [246, 91] width 121 height 12
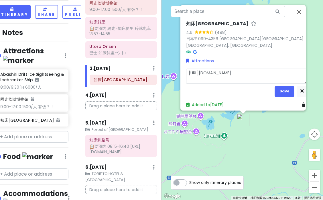
click at [189, 70] on textarea "[URL][DOMAIN_NAME]" at bounding box center [246, 75] width 121 height 15
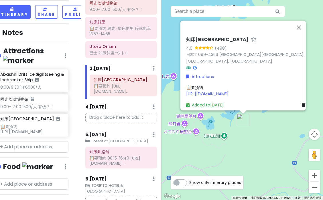
click at [212, 84] on div "📋要预约 [URL][DOMAIN_NAME]" at bounding box center [246, 90] width 121 height 13
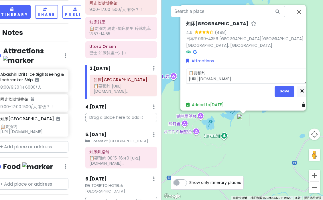
click at [213, 72] on textarea "📋要预约 [URL][DOMAIN_NAME]" at bounding box center [246, 75] width 121 height 15
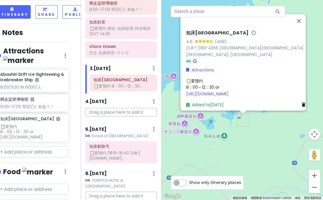
click at [227, 81] on div "📋要预约 8：00～12：30 or [URL][DOMAIN_NAME]" at bounding box center [246, 87] width 121 height 19
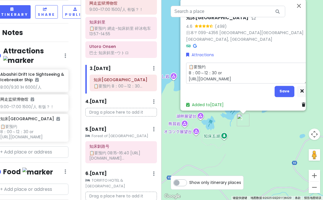
click at [231, 71] on textarea "📋要预约 8：00～12：30 or [URL][DOMAIN_NAME]" at bounding box center [246, 72] width 121 height 21
click at [225, 63] on textarea "📋要预约 8：00～12：30 or 12:30～17:00 [URL][DOMAIN_NAME]" at bounding box center [246, 72] width 121 height 21
click at [288, 90] on button "Save" at bounding box center [285, 91] width 20 height 11
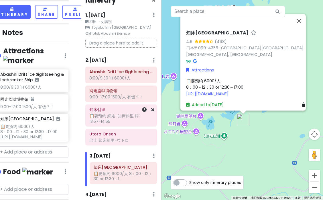
scroll to position [5, 0]
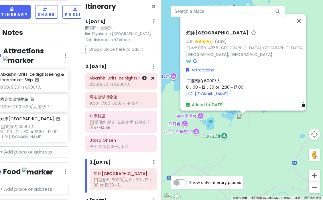
click at [121, 88] on div "Abashiri Drift Ice Sightseeing & Icebreaker Ship 8:00/9:30 1H 6000/人" at bounding box center [121, 81] width 64 height 14
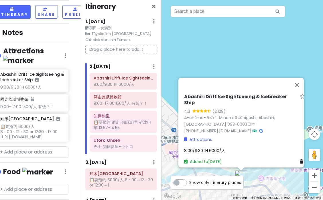
click at [203, 148] on span "8:00/9:30 1H 6000/人" at bounding box center [204, 151] width 41 height 6
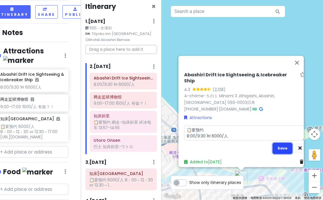
click at [281, 145] on button "Save" at bounding box center [283, 147] width 20 height 11
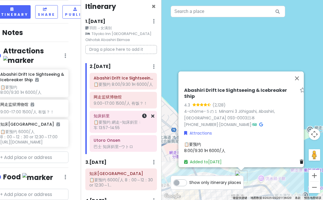
click at [124, 128] on div "📋要预约 網走-知床斜里 碎冰电车 13:57-14:55" at bounding box center [123, 124] width 59 height 10
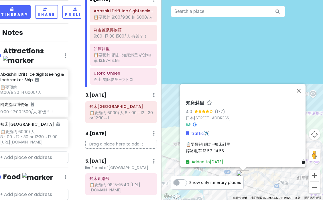
scroll to position [78, 0]
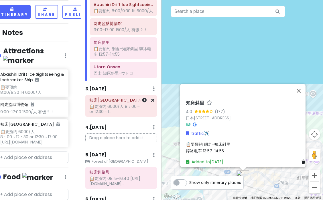
click at [119, 115] on div "知床五湖 📋要预约 6000/人 8：00～12：30 or 12:30～1..." at bounding box center [121, 105] width 64 height 19
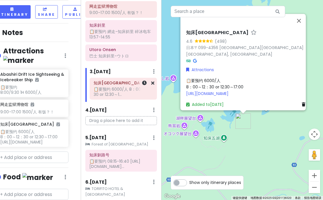
scroll to position [96, 0]
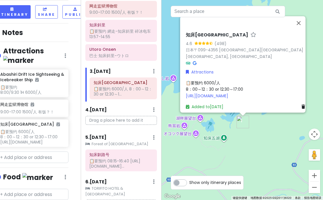
click at [120, 119] on p "Drag a place here to add it" at bounding box center [121, 120] width 72 height 9
click at [41, 155] on input "text" at bounding box center [32, 156] width 72 height 11
paste input "ピッキオ知床"
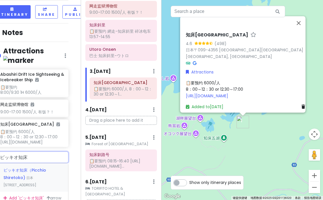
click at [35, 175] on span "日本[STREET_ADDRESS]" at bounding box center [19, 181] width 33 height 12
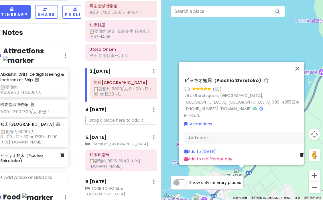
click at [40, 158] on h6 "ピッキオ知床（Picchio Shiretoko)" at bounding box center [30, 158] width 60 height 10
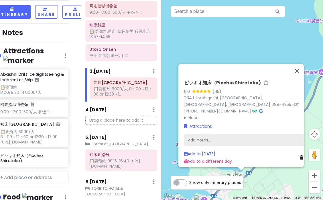
click at [219, 139] on div "Add notes..." at bounding box center [244, 140] width 121 height 12
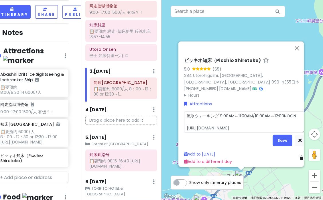
click at [218, 121] on textarea "流氷ウォーキング 9:00AM～11:00AM/10:00AM～12:00NOON [URL][DOMAIN_NAME]" at bounding box center [244, 121] width 121 height 21
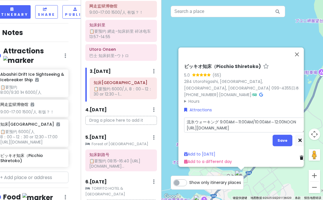
click at [220, 117] on textarea "流氷ウォーキング 9:00AM～11:00AM/10:00AM～12:00NOON [URL][DOMAIN_NAME]" at bounding box center [244, 124] width 121 height 15
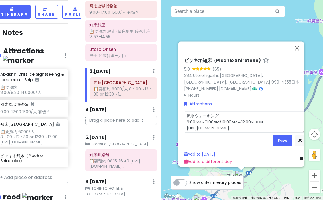
click at [224, 118] on textarea "流氷ウォーキング 9:00AM～11:00AM/10:00AM～12:00NOON [URL][DOMAIN_NAME]" at bounding box center [244, 121] width 121 height 21
click at [187, 113] on textarea "流氷ウォーキング 9:00AM～11:00AM or 10:00AM～12:00NOON [URL][DOMAIN_NAME]" at bounding box center [244, 121] width 121 height 21
click at [277, 138] on button "Save" at bounding box center [283, 139] width 20 height 11
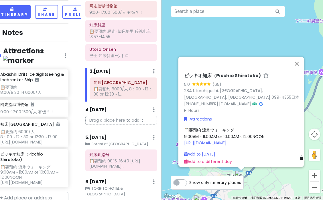
click at [240, 127] on div "📋要预约 流氷ウォーキング 9:00AM～11:00AM or 10:00AM～12:00NOON [URL][DOMAIN_NAME]" at bounding box center [244, 136] width 121 height 19
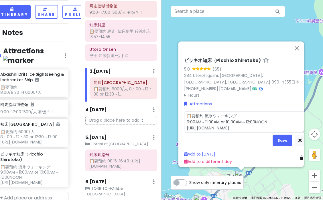
click at [245, 112] on textarea "📋要预约 流氷ウォーキング 9:00AM～11:00AM or 10:00AM～12:00NOON [URL][DOMAIN_NAME]" at bounding box center [244, 121] width 121 height 21
click at [285, 139] on button "Save" at bounding box center [283, 139] width 20 height 11
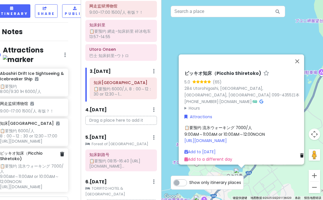
scroll to position [96, 0]
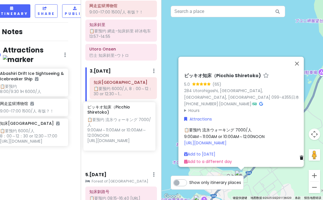
drag, startPoint x: 28, startPoint y: 160, endPoint x: 115, endPoint y: 117, distance: 97.3
click at [115, 117] on div "冬の国 Private Change Dates Make a Copy Delete Trip Go Pro ⚡️ Give Feedback 💡 Supp…" at bounding box center [161, 100] width 323 height 200
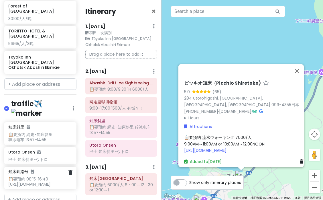
scroll to position [320, 0]
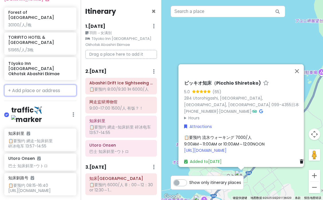
click at [44, 85] on input "text" at bounding box center [40, 90] width 72 height 11
paste input "知床夕陽のあたる家 ONSEN HOSTEL"
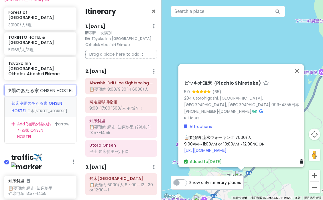
click at [44, 96] on div "知床夕陽のあたる家 ONSEN HOSTEL 日本[STREET_ADDRESS]" at bounding box center [41, 106] width 72 height 21
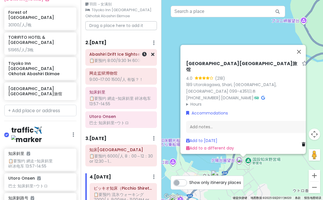
scroll to position [31, 0]
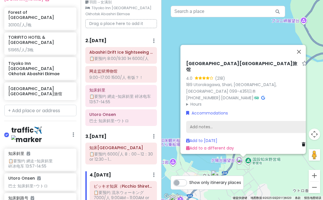
click at [197, 123] on div "Add notes..." at bounding box center [246, 127] width 121 height 12
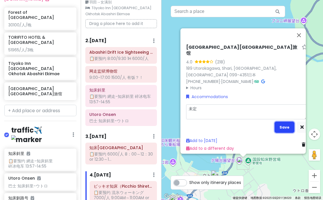
click at [282, 124] on button "Save" at bounding box center [285, 126] width 20 height 11
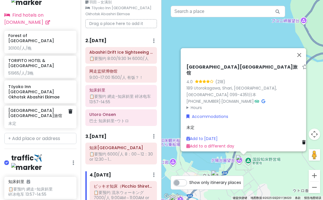
scroll to position [296, 0]
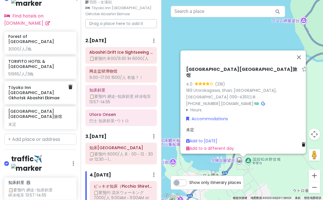
click at [46, 89] on h6 "Tōyoko Inn [GEOGRAPHIC_DATA] Okhotsk Abashiri Ekimae" at bounding box center [38, 93] width 60 height 16
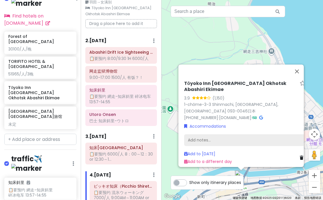
click at [207, 136] on div "Add notes..." at bounding box center [244, 140] width 121 height 12
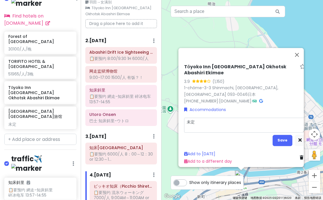
click at [284, 143] on div "Tōyoko Inn [GEOGRAPHIC_DATA] Okhotsk Abashiri Ekimae 3.9 (1,150) 1-chōme-3-3 Sh…" at bounding box center [245, 114] width 126 height 105
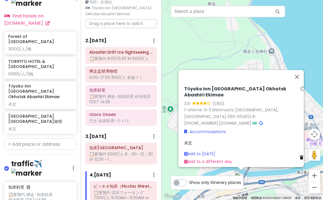
click at [281, 136] on div "Tōyoko Inn [GEOGRAPHIC_DATA] Okhotsk Abashiri Ekimae 3.9 (1,150) 1-chōme-3-3 Sh…" at bounding box center [245, 125] width 126 height 83
click at [53, 126] on div "未定" at bounding box center [40, 128] width 64 height 5
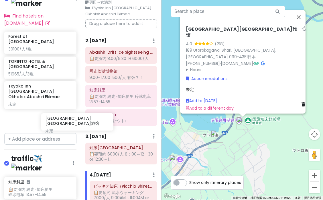
scroll to position [296, 11]
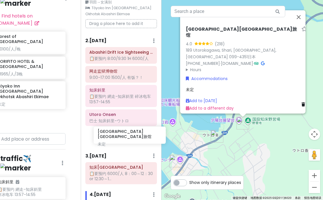
drag, startPoint x: 43, startPoint y: 112, endPoint x: 132, endPoint y: 137, distance: 93.0
click at [132, 137] on div "冬の国 Private Change Dates Make a Copy Delete Trip Go Pro ⚡️ Give Feedback 💡 Supp…" at bounding box center [161, 100] width 323 height 200
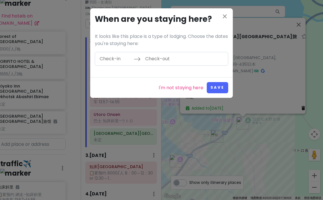
click at [123, 61] on input "Check-in" at bounding box center [115, 58] width 37 height 13
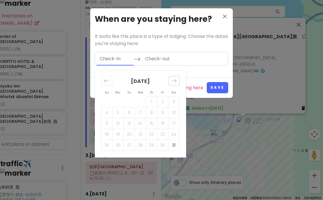
click at [172, 83] on icon "Move forward to switch to the next month." at bounding box center [173, 80] width 5 height 5
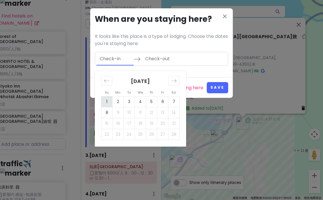
click at [107, 101] on td "1" at bounding box center [106, 101] width 11 height 11
click at [139, 101] on td "4" at bounding box center [140, 101] width 11 height 11
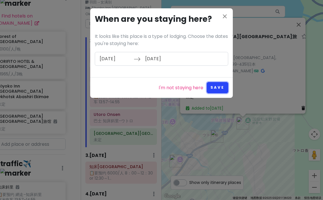
click at [215, 87] on button "Save" at bounding box center [217, 87] width 21 height 11
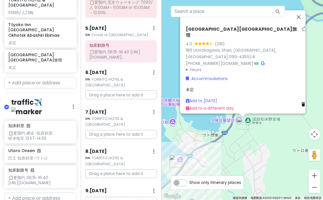
scroll to position [363, 0]
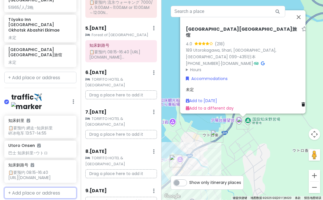
click at [47, 187] on input "text" at bounding box center [40, 192] width 72 height 11
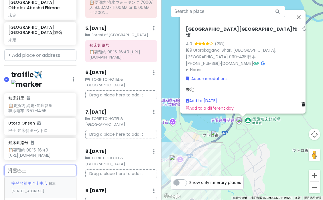
scroll to position [420, 0]
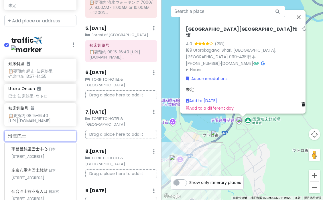
drag, startPoint x: 47, startPoint y: 119, endPoint x: -2, endPoint y: 118, distance: 49.3
click at [0, 118] on html "冬の国 Private Change Dates Make a Copy Delete Trip Go Pro ⚡️ Give Feedback 💡 Supp…" at bounding box center [161, 100] width 323 height 200
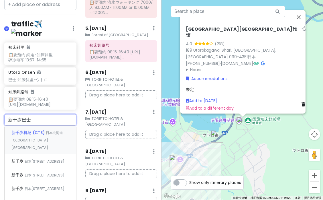
click at [42, 126] on div "新千岁机场 (CTS) 日本北海道[GEOGRAPHIC_DATA] [GEOGRAPHIC_DATA]" at bounding box center [41, 140] width 72 height 28
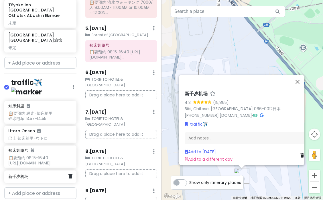
scroll to position [377, 1]
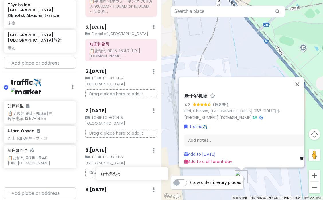
drag, startPoint x: 23, startPoint y: 156, endPoint x: 114, endPoint y: 172, distance: 92.5
click at [114, 172] on div "冬の国 Private Change Dates Make a Copy Delete Trip Go Pro ⚡️ Give Feedback 💡 Supp…" at bounding box center [161, 100] width 323 height 200
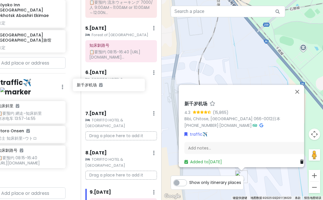
scroll to position [256, 0]
drag, startPoint x: 25, startPoint y: 156, endPoint x: 109, endPoint y: 83, distance: 111.7
click at [109, 83] on div "冬の国 Private Change Dates Make a Copy Delete Trip Go Pro ⚡️ Give Feedback 💡 Supp…" at bounding box center [161, 100] width 323 height 200
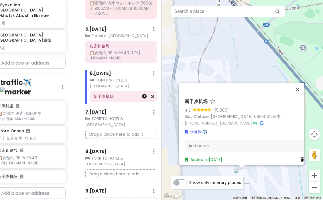
click at [145, 93] on link at bounding box center [144, 96] width 5 height 7
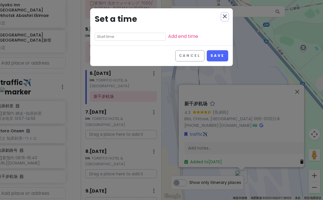
click at [224, 15] on icon "close" at bounding box center [225, 16] width 7 height 7
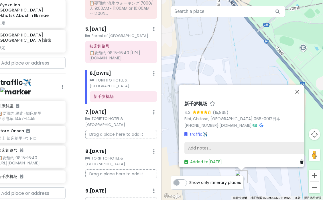
click at [196, 144] on div "Add notes..." at bounding box center [245, 148] width 121 height 12
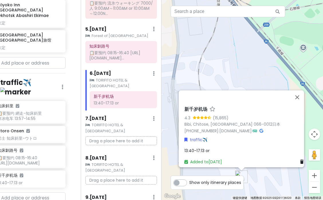
scroll to position [257, 0]
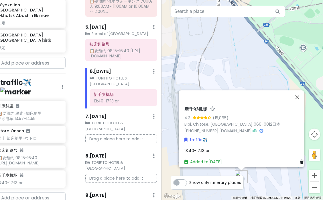
click at [222, 142] on div "新千岁机场 4.3 (15,865) [GEOGRAPHIC_DATA], [GEOGRAPHIC_DATA], [GEOGRAPHIC_DATA] 066-…" at bounding box center [245, 135] width 126 height 63
click at [217, 147] on div "13:40-17:13 or" at bounding box center [245, 150] width 121 height 6
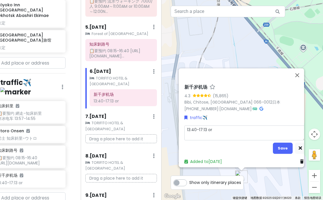
click at [224, 128] on textarea "13:40-17:13 or" at bounding box center [245, 132] width 121 height 15
click at [212, 125] on textarea "13:40-17:13 or15:30—19:03" at bounding box center [245, 132] width 121 height 15
click at [189, 125] on textarea "13:40-17:13 or 15:30—19:03" at bounding box center [245, 132] width 121 height 15
drag, startPoint x: 291, startPoint y: 145, endPoint x: 284, endPoint y: 145, distance: 6.9
click at [284, 145] on button "Save" at bounding box center [283, 147] width 20 height 11
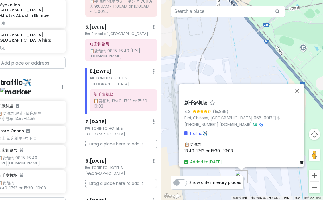
click at [201, 100] on h6 "新千岁机场" at bounding box center [196, 103] width 23 height 6
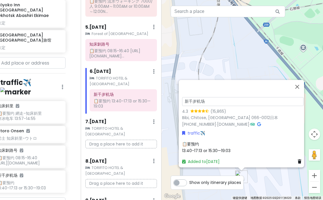
drag, startPoint x: 207, startPoint y: 100, endPoint x: 156, endPoint y: 96, distance: 51.1
click at [157, 97] on div "冬の国 Private Change Dates Make a Copy Delete Trip Go Pro ⚡️ Give Feedback 💡 Supp…" at bounding box center [161, 100] width 323 height 200
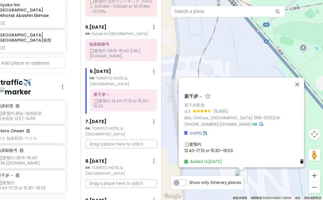
click at [196, 93] on h6 "新千岁→" at bounding box center [194, 96] width 18 height 6
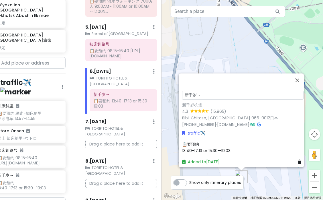
click at [205, 93] on input "新千岁→" at bounding box center [242, 95] width 121 height 9
click at [209, 95] on h6 "新千岁→ニセコ" at bounding box center [198, 96] width 32 height 6
click at [217, 92] on input "新千岁→ニセコ" at bounding box center [242, 95] width 121 height 9
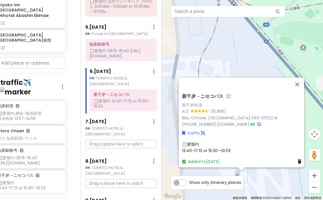
click at [215, 93] on h6 "新千岁→ニセコバス" at bounding box center [202, 96] width 41 height 6
click at [207, 142] on div "📋要预约 13:40-17:13 or 15:30—19:03" at bounding box center [242, 147] width 121 height 13
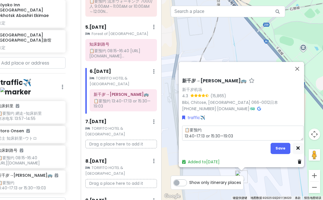
click at [132, 97] on div "Itinerary × 1 . [DATE] Edit Day Notes Clear Lodging Delete Day 羽田→女满别 Tōyoko In…" at bounding box center [121, 100] width 81 height 200
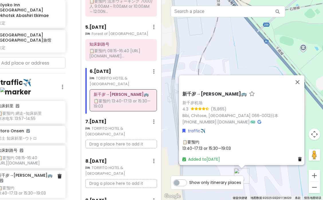
click at [42, 185] on div "📋要预约 13:40-17:13 or 15:30—19:03" at bounding box center [29, 190] width 64 height 10
click at [28, 185] on div "📋要预约 13:40-17:13 or 15:30—19:03" at bounding box center [29, 190] width 64 height 10
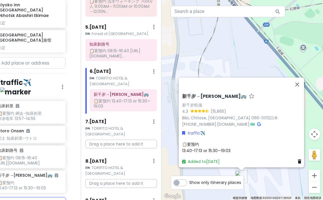
click at [44, 197] on input "text" at bounding box center [29, 202] width 72 height 11
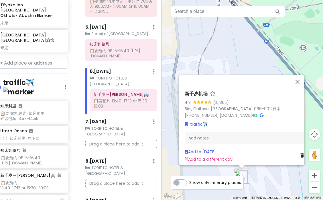
click at [21, 199] on h6 "新千岁机场" at bounding box center [30, 201] width 60 height 5
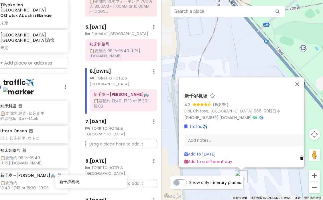
scroll to position [379, 8]
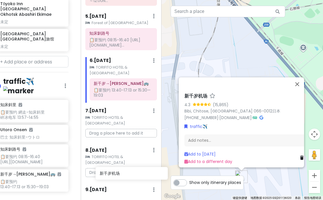
drag, startPoint x: 18, startPoint y: 182, endPoint x: 116, endPoint y: 172, distance: 99.1
click at [116, 172] on div "冬の国 Private Change Dates Make a Copy Delete Trip Go Pro ⚡️ Give Feedback 💡 Supp…" at bounding box center [161, 100] width 323 height 200
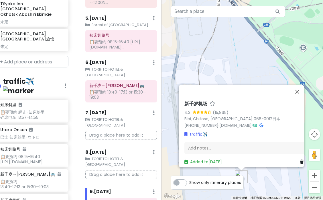
click at [197, 101] on h6 "新千岁机场" at bounding box center [196, 104] width 23 height 6
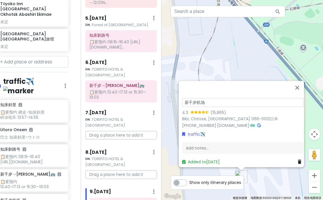
drag, startPoint x: 209, startPoint y: 98, endPoint x: 199, endPoint y: 98, distance: 10.0
click at [199, 98] on input "新千岁机场" at bounding box center [242, 102] width 121 height 9
click at [192, 94] on h6 "偽こ新千岁" at bounding box center [193, 97] width 23 height 6
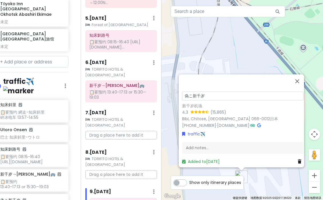
click at [191, 93] on input "偽こ新千岁" at bounding box center [242, 95] width 121 height 9
click at [194, 92] on div "ニセコ新千岁 新千岁机场 4.3 (15,865) [GEOGRAPHIC_DATA], [GEOGRAPHIC_DATA], [GEOGRAPHIC_DAT…" at bounding box center [243, 129] width 126 height 75
click at [194, 94] on h6 "ニセコ新千岁" at bounding box center [196, 97] width 28 height 6
click at [195, 91] on input "ニセコ新千岁" at bounding box center [242, 95] width 121 height 9
click at [202, 94] on h6 "ニセコ→新千岁" at bounding box center [198, 97] width 32 height 6
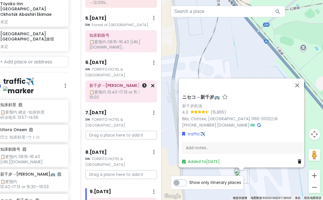
click at [127, 83] on h6 "新千岁→[PERSON_NAME]🚌" at bounding box center [121, 85] width 64 height 5
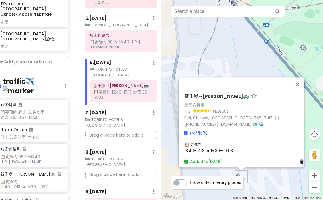
click at [193, 142] on span "📋要预约 13:40-17:13 or 15:30—19:03" at bounding box center [209, 147] width 48 height 12
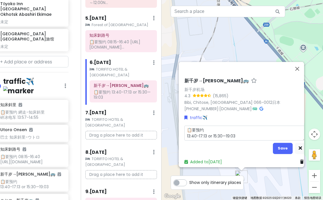
drag, startPoint x: 207, startPoint y: 124, endPoint x: 171, endPoint y: 124, distance: 35.8
click at [171, 124] on div "新千岁→[PERSON_NAME]🚌 新千岁机场 4.3 (15,865) [GEOGRAPHIC_DATA], [GEOGRAPHIC_DATA], [GE…" at bounding box center [243, 100] width 162 height 200
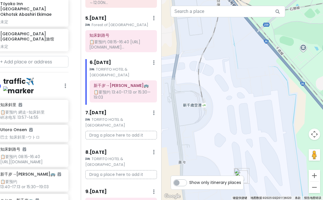
click at [132, 199] on h6 "ニセコ→新千岁🚌" at bounding box center [121, 202] width 64 height 5
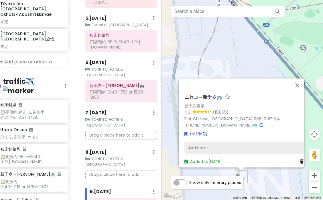
click at [200, 144] on div "Add notes..." at bounding box center [245, 148] width 121 height 12
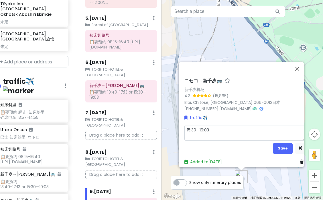
drag, startPoint x: 213, startPoint y: 130, endPoint x: 175, endPoint y: 120, distance: 39.7
click at [175, 120] on div "ニセコ→新千岁🚌 新千岁机场 4.3 (15,865) [GEOGRAPHIC_DATA], [GEOGRAPHIC_DATA], [GEOGRAPHIC_D…" at bounding box center [243, 100] width 162 height 200
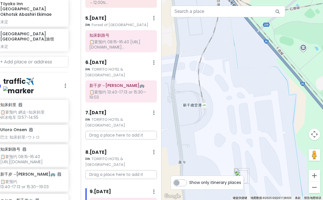
click at [130, 199] on h6 "ニセコ→新千岁🚌" at bounding box center [123, 202] width 59 height 5
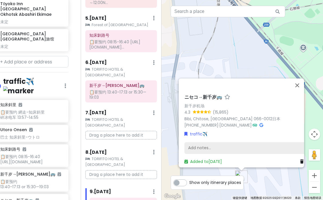
click at [209, 144] on div "Add notes..." at bounding box center [245, 148] width 121 height 12
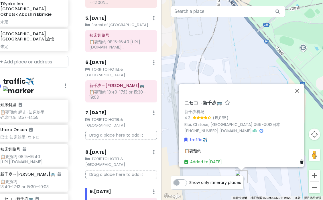
scroll to position [268, 0]
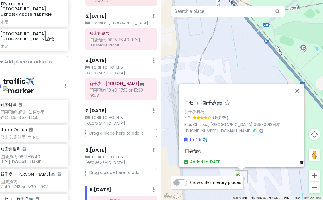
click at [207, 147] on div "📋要预约" at bounding box center [245, 150] width 121 height 6
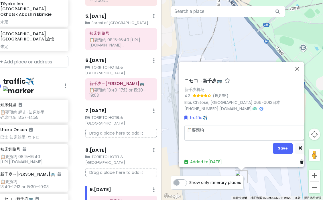
click at [210, 134] on textarea "📋要预约" at bounding box center [245, 132] width 121 height 15
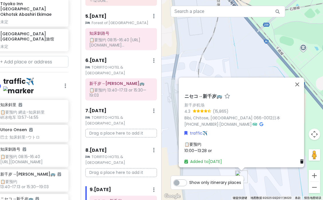
click at [227, 148] on div "📋要预约 10:00—13:28 or" at bounding box center [245, 147] width 121 height 13
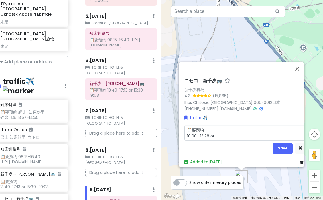
click at [230, 135] on textarea "📋要预约 10:00—13:28 or" at bounding box center [245, 132] width 121 height 15
click at [276, 143] on button "Save" at bounding box center [283, 147] width 20 height 11
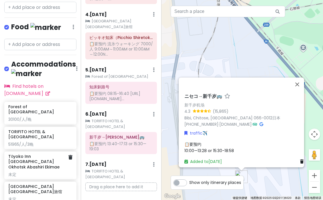
scroll to position [120, 0]
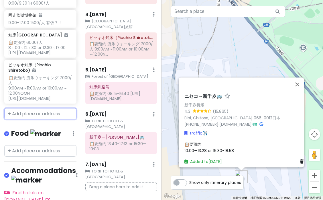
click at [41, 115] on input "text" at bounding box center [40, 113] width 72 height 11
paste input "阿寒湖氷上フェスティバルICE・愛す・[PERSON_NAME]"
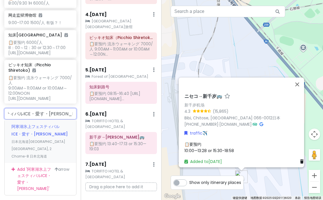
click at [38, 131] on div "阿寒湖氷上フェスティバルICE・愛す・阿寒 冬華美 日本[STREET_ADDRESS] 日本北海道" at bounding box center [41, 140] width 72 height 43
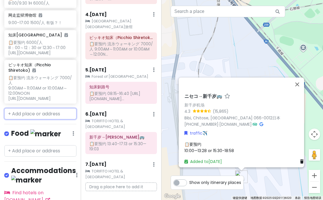
scroll to position [140, 0]
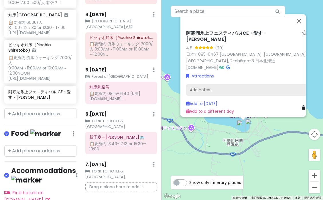
click at [192, 87] on div "Add notes..." at bounding box center [246, 90] width 121 height 12
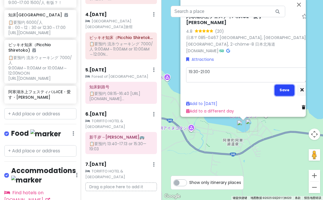
click at [288, 87] on button "Save" at bounding box center [285, 89] width 20 height 11
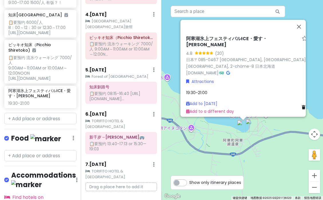
scroll to position [145, 0]
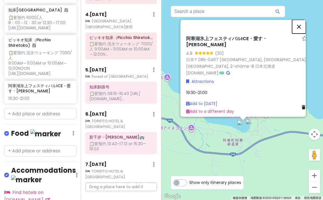
click at [301, 26] on button "关闭" at bounding box center [299, 27] width 14 height 14
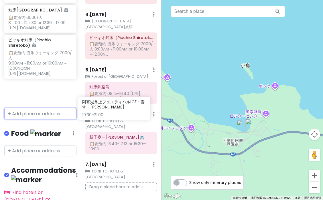
scroll to position [145, 9]
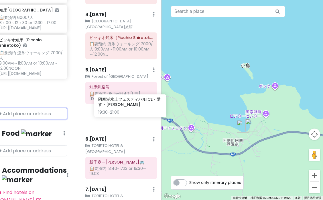
drag, startPoint x: 22, startPoint y: 91, endPoint x: 112, endPoint y: 103, distance: 90.4
click at [112, 103] on div "冬の国 Private Change Dates Make a Copy Delete Trip Go Pro ⚡️ Give Feedback 💡 Supp…" at bounding box center [161, 100] width 323 height 200
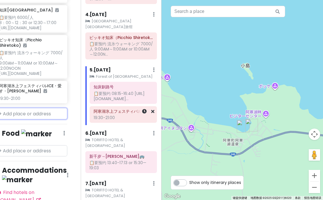
scroll to position [120, 9]
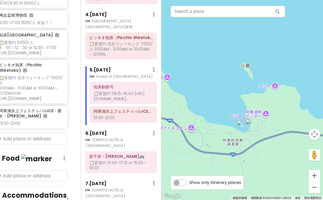
click at [222, 132] on div at bounding box center [243, 100] width 162 height 200
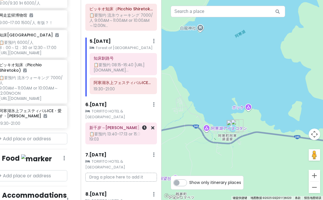
scroll to position [297, 0]
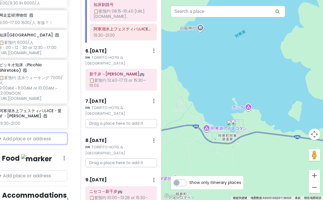
click at [28, 138] on input "text" at bounding box center [31, 138] width 72 height 11
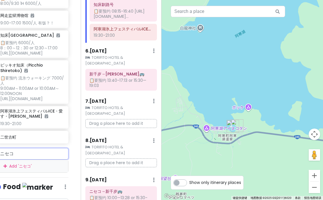
scroll to position [149, 8]
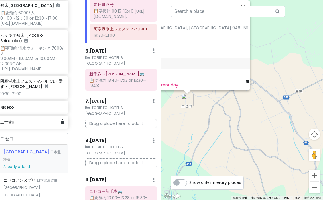
click at [14, 124] on h6 "二世古町" at bounding box center [30, 121] width 60 height 5
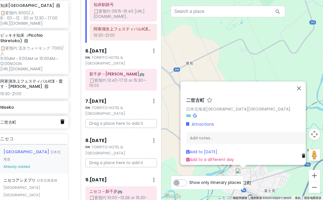
click at [62, 122] on icon at bounding box center [62, 121] width 4 height 5
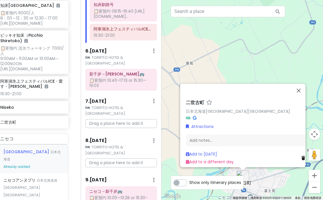
scroll to position [134, 8]
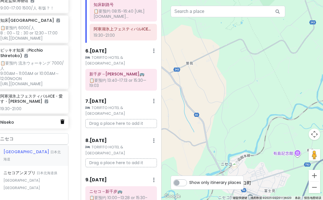
click at [63, 122] on icon at bounding box center [62, 121] width 4 height 5
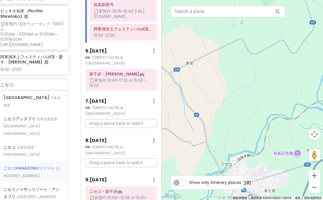
scroll to position [177, 8]
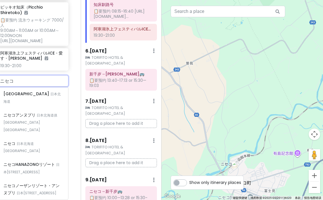
click at [30, 86] on input "ニセコ" at bounding box center [32, 80] width 72 height 11
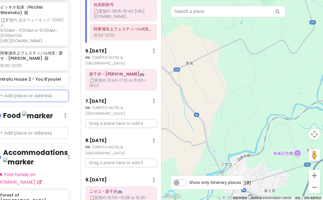
scroll to position [192, 8]
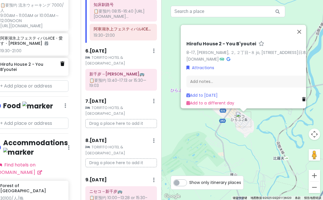
click at [61, 66] on icon at bounding box center [62, 63] width 4 height 5
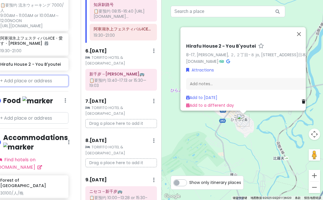
scroll to position [177, 8]
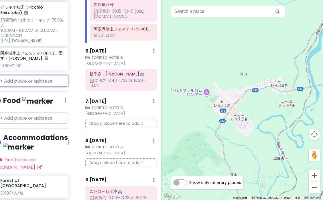
click at [43, 83] on input "text" at bounding box center [32, 80] width 72 height 11
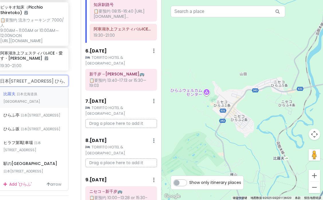
scroll to position [0, 67]
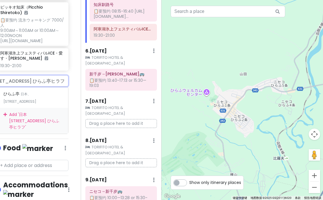
click at [50, 83] on input "日本[STREET_ADDRESS] ひらふ亭ヒラフ" at bounding box center [32, 80] width 72 height 11
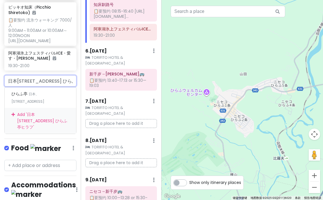
drag, startPoint x: 50, startPoint y: 83, endPoint x: -8, endPoint y: 83, distance: 58.5
click at [0, 83] on html "冬の国 Private Change Dates Make a Copy Delete Trip Go Pro ⚡️ Give Feedback 💡 Supp…" at bounding box center [161, 100] width 323 height 200
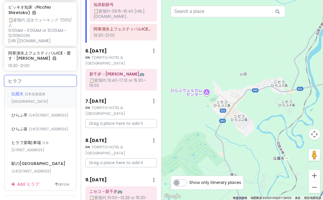
click at [14, 92] on span "比羅夫" at bounding box center [17, 94] width 13 height 6
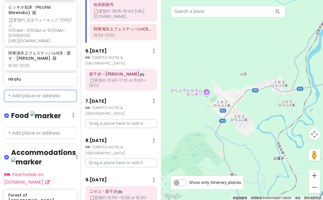
scroll to position [192, 0]
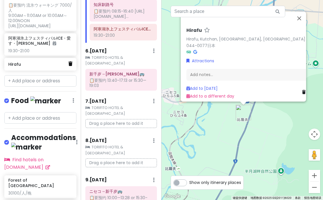
click at [71, 68] on link at bounding box center [70, 63] width 4 height 7
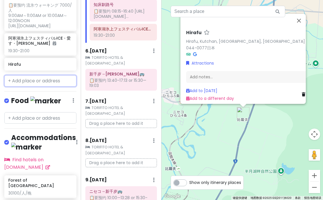
scroll to position [177, 0]
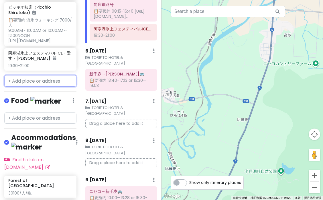
click at [57, 80] on input "text" at bounding box center [40, 80] width 72 height 11
paste input "ニセコ東急 グラン・ヒラフ"
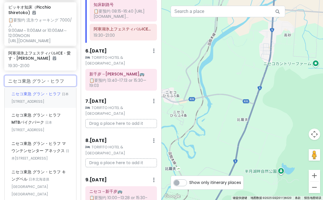
click at [51, 99] on div "ニセコ東急 グラン・ヒラフ 日本[STREET_ADDRESS]" at bounding box center [41, 97] width 72 height 21
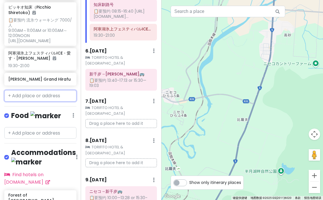
scroll to position [192, 0]
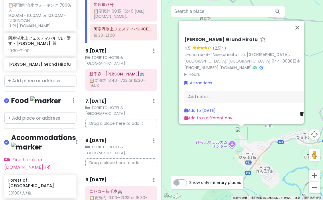
click at [197, 37] on h6 "[PERSON_NAME] Grand Hirafu" at bounding box center [221, 40] width 73 height 6
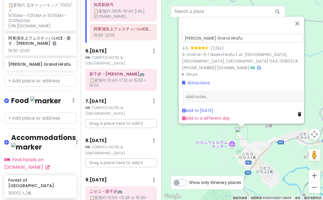
scroll to position [0, 0]
drag, startPoint x: 241, startPoint y: 37, endPoint x: 147, endPoint y: 35, distance: 94.6
click at [147, 35] on div "冬の国 Private Change Dates Make a Copy Delete Trip Go Pro ⚡️ Give Feedback 💡 Supp…" at bounding box center [161, 100] width 323 height 200
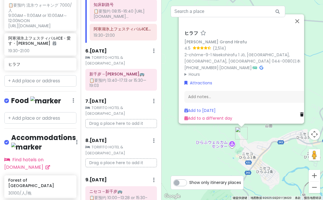
click at [196, 30] on h6 "ヒラフ" at bounding box center [192, 33] width 14 height 6
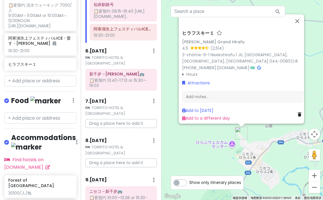
click at [204, 30] on h6 "ヒラフスキー１" at bounding box center [198, 33] width 32 height 6
click at [212, 29] on input "ヒラフスキー１" at bounding box center [242, 31] width 121 height 9
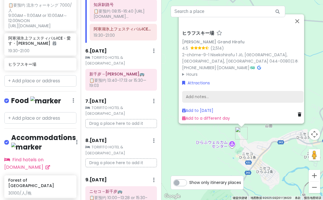
click at [226, 95] on div "Add notes..." at bounding box center [242, 97] width 121 height 12
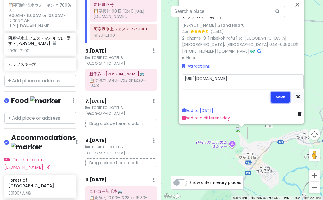
click at [283, 96] on button "Save" at bounding box center [281, 96] width 20 height 11
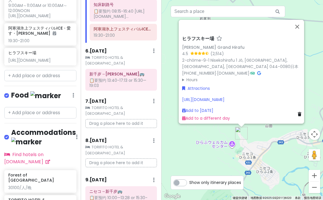
click at [253, 96] on div "[URL][DOMAIN_NAME]" at bounding box center [242, 99] width 121 height 6
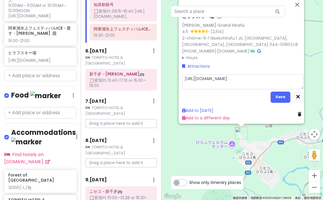
click at [259, 80] on textarea "[URL][DOMAIN_NAME]" at bounding box center [242, 81] width 121 height 15
click at [186, 76] on textarea "[URL][DOMAIN_NAME]" at bounding box center [242, 81] width 121 height 15
click at [284, 93] on button "Save" at bounding box center [281, 96] width 20 height 11
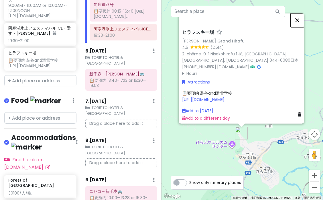
click at [297, 16] on button "关闭" at bounding box center [298, 20] width 14 height 14
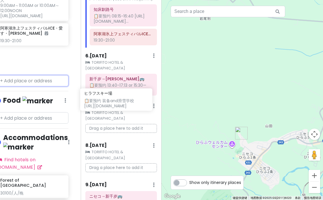
scroll to position [292, 0]
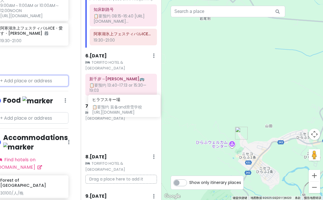
drag, startPoint x: 42, startPoint y: 62, endPoint x: 126, endPoint y: 108, distance: 95.5
click at [126, 108] on div "冬の国 Private Change Dates Make a Copy Delete Trip Go Pro ⚡️ Give Feedback 💡 Supp…" at bounding box center [161, 100] width 323 height 200
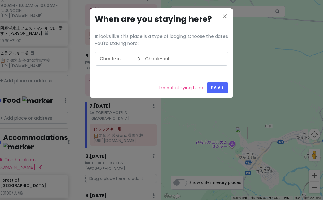
scroll to position [177, 8]
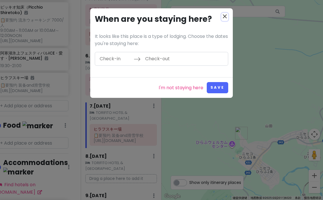
click at [226, 16] on icon "close" at bounding box center [225, 16] width 7 height 7
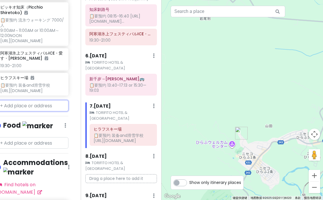
scroll to position [177, 4]
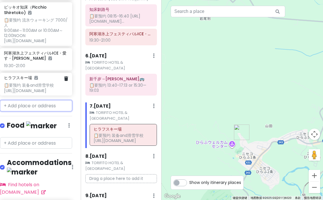
click at [51, 85] on div "📋要预约 装备and滑雪学校 [URL][DOMAIN_NAME]" at bounding box center [36, 88] width 64 height 10
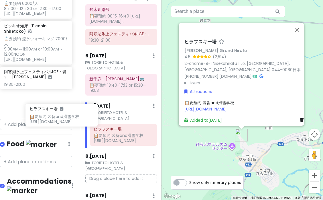
scroll to position [159, 10]
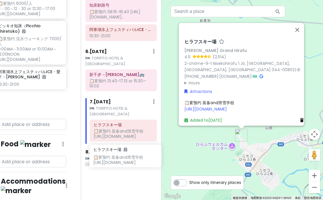
drag, startPoint x: 26, startPoint y: 108, endPoint x: 115, endPoint y: 159, distance: 103.0
click at [115, 160] on div "冬の国 Private Change Dates Make a Copy Delete Trip Go Pro ⚡️ Give Feedback 💡 Supp…" at bounding box center [161, 100] width 323 height 200
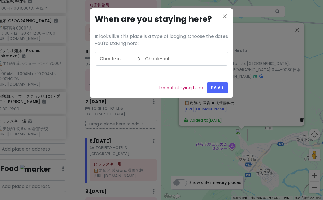
click at [179, 88] on link "I'm not staying here" at bounding box center [181, 87] width 45 height 7
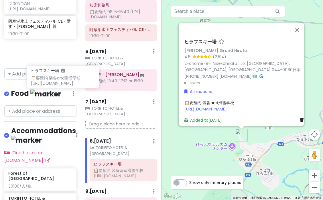
scroll to position [209, 6]
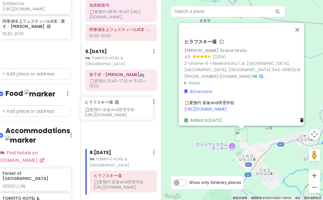
drag, startPoint x: 36, startPoint y: 59, endPoint x: 113, endPoint y: 113, distance: 94.4
click at [113, 114] on div "冬の国 Private Change Dates Make a Copy Delete Trip Go Pro ⚡️ Give Feedback 💡 Supp…" at bounding box center [161, 100] width 323 height 200
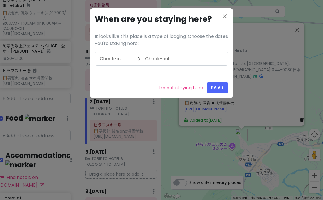
scroll to position [184, 6]
click at [172, 88] on link "I'm not staying here" at bounding box center [181, 87] width 45 height 7
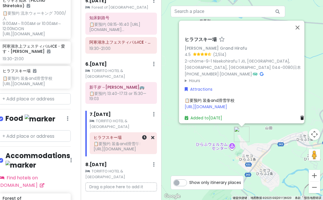
scroll to position [285, 0]
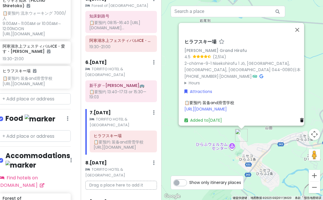
click at [116, 109] on div "7 . [DATE] Add Day Notes Clear Lodging Delete Day" at bounding box center [123, 114] width 67 height 10
click at [298, 27] on button "关闭" at bounding box center [298, 30] width 14 height 14
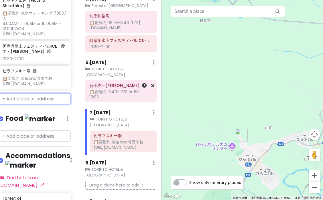
click at [123, 80] on div "新千岁→[PERSON_NAME]🚌 📋要预约 13:40-17:13 or 15:30—19:03" at bounding box center [121, 92] width 80 height 24
click at [116, 89] on div "📋要预约 13:40-17:13 or 15:30—19:03" at bounding box center [121, 94] width 64 height 10
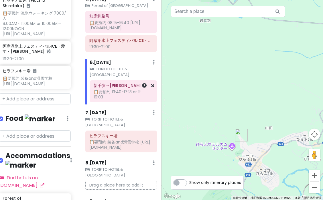
click at [116, 89] on div "📋要预约 13:40-17:13 or 15:30—19:03" at bounding box center [123, 94] width 59 height 10
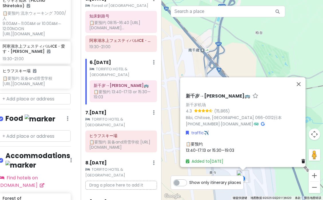
click at [205, 145] on span "📋要预约 13:40-17:13 or 15:30—19:03" at bounding box center [210, 147] width 48 height 12
click at [302, 68] on div "新千岁→ニセコ🚌 新千岁机场 4.3 (15,865) [GEOGRAPHIC_DATA], [GEOGRAPHIC_DATA], [GEOGRAPHIC_D…" at bounding box center [243, 100] width 162 height 200
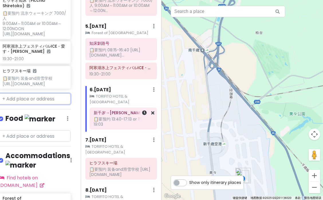
scroll to position [258, 0]
paste input "[GEOGRAPHIC_DATA]摩周溫泉"
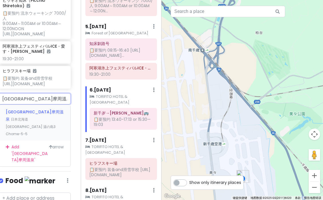
click at [31, 118] on span "日本北海道[GEOGRAPHIC_DATA] 湯の島3 Chome−5−5" at bounding box center [31, 126] width 50 height 19
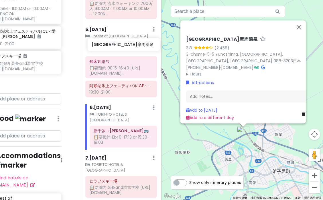
scroll to position [254, 0]
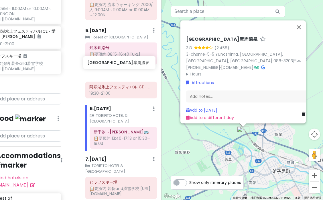
drag, startPoint x: 24, startPoint y: 82, endPoint x: 109, endPoint y: 62, distance: 87.3
click at [109, 62] on div "冬の国 Private Change Dates Make a Copy Delete Trip Go Pro ⚡️ Give Feedback 💡 Supp…" at bounding box center [161, 100] width 323 height 200
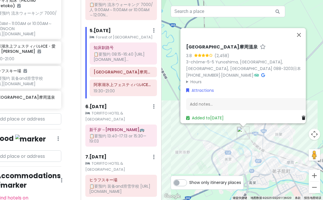
scroll to position [184, 15]
click at [298, 32] on button "关闭" at bounding box center [299, 35] width 14 height 14
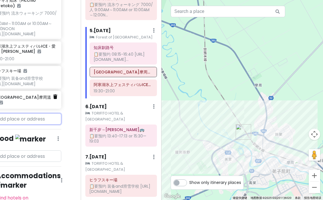
click at [56, 99] on icon at bounding box center [55, 96] width 4 height 5
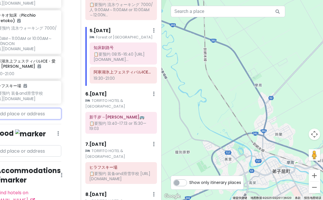
click at [37, 115] on input "text" at bounding box center [25, 113] width 72 height 11
paste input "摩周第一展望台"
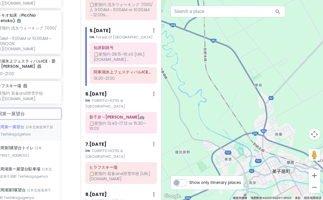
click at [28, 125] on div "摩周第一展望台 日本北海道[GEOGRAPHIC_DATA] Teshikagagenya" at bounding box center [25, 129] width 72 height 21
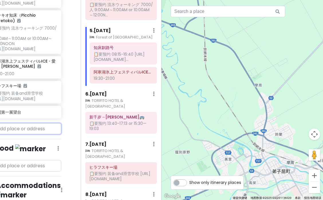
scroll to position [184, 15]
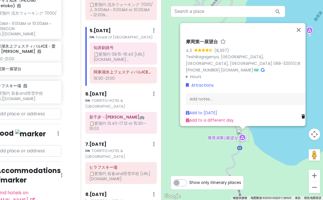
drag, startPoint x: 34, startPoint y: 98, endPoint x: 34, endPoint y: 70, distance: 28.4
click at [34, 69] on div "Abashiri Drift Ice Sightseeing & Icebreaker Ship 📋要预约 8:00/9:30 1H 6000/人 网走监狱博…" at bounding box center [25, 11] width 81 height 190
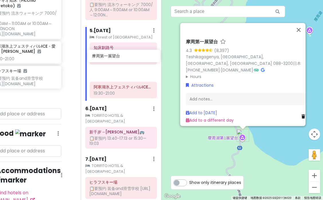
drag, startPoint x: 21, startPoint y: 71, endPoint x: 120, endPoint y: 53, distance: 100.4
click at [120, 53] on div "冬の国 Private Change Dates Make a Copy Delete Trip Go Pro ⚡️ Give Feedback 💡 Supp…" at bounding box center [161, 100] width 323 height 200
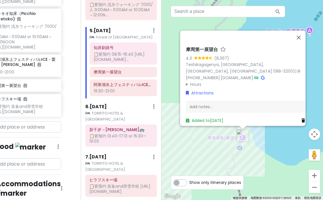
scroll to position [169, 15]
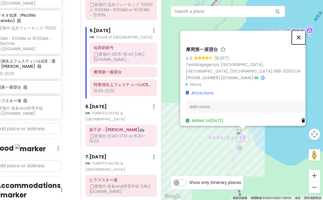
click at [299, 34] on button "关闭" at bounding box center [299, 37] width 14 height 14
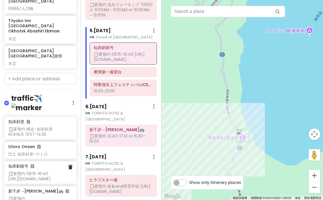
scroll to position [477, 0]
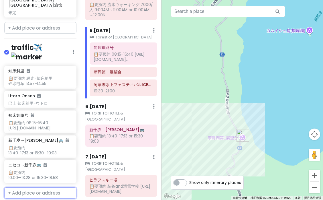
click at [28, 187] on input "text" at bounding box center [40, 192] width 72 height 11
paste input "阿寒エアポートライナーについて"
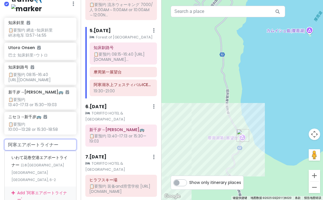
click at [44, 186] on div "Add ' 阿寒エアポートライナー '" at bounding box center [41, 195] width 72 height 19
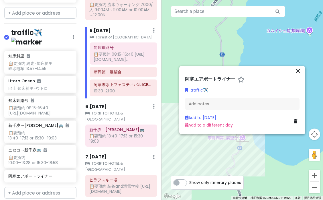
click at [234, 79] on h6 "阿寒エアポートライナー" at bounding box center [210, 79] width 50 height 6
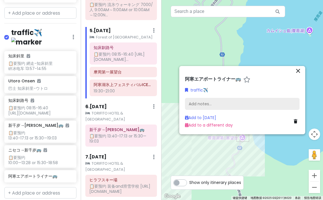
click at [206, 106] on div "Add notes..." at bounding box center [242, 104] width 115 height 12
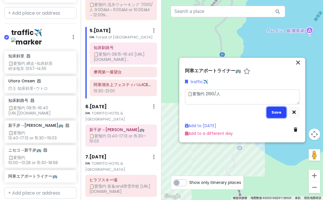
click at [278, 113] on button "Save" at bounding box center [277, 112] width 20 height 11
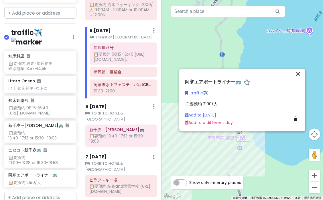
click at [226, 103] on div "📋要预约 2190/人" at bounding box center [242, 104] width 115 height 6
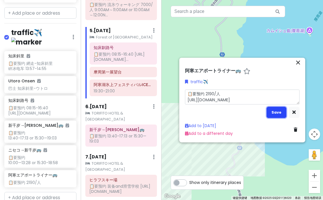
click at [280, 114] on button "Save" at bounding box center [277, 112] width 20 height 11
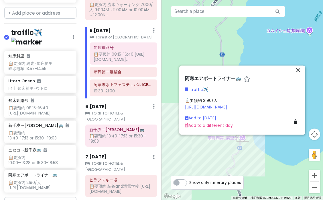
click at [156, 103] on div "6 . [DATE] Add Day Notes Clear Lodging Delete Day" at bounding box center [121, 108] width 72 height 10
click at [297, 69] on icon "close" at bounding box center [298, 70] width 7 height 7
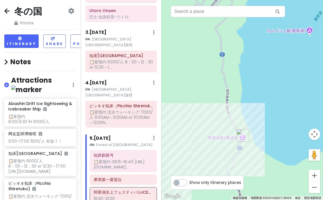
scroll to position [0, 0]
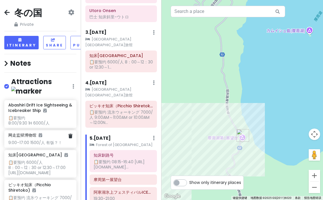
click at [58, 140] on div "9:00–17:00 1500/人 有饭？！" at bounding box center [40, 142] width 64 height 5
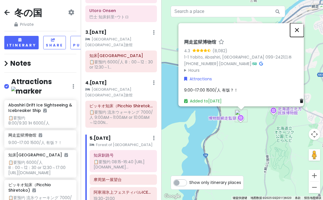
click at [297, 28] on button "关闭" at bounding box center [297, 30] width 14 height 14
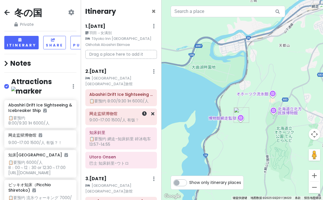
click at [111, 117] on div "网走监狱博物馆 9:00–17:00 1500/人 有饭？！" at bounding box center [121, 116] width 64 height 14
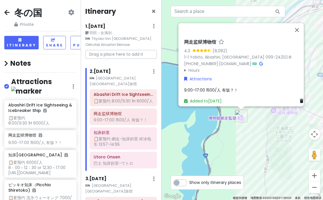
click at [114, 145] on div "Abashiri Drift Ice Sightseeing & Icebreaker Ship 📋要预约 8:00/9:30 1H 6000/人 网走监狱博…" at bounding box center [123, 129] width 76 height 81
click at [115, 138] on div "📋要预约 網走-知床斜里 碎冰电车 13:57-14:55" at bounding box center [123, 141] width 59 height 10
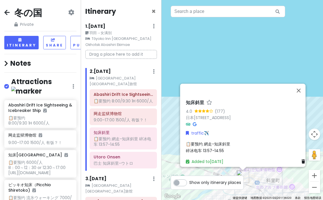
click at [228, 145] on div "📋要预约 網走-知床斜里 碎冰电车 13:57-14:55" at bounding box center [246, 146] width 121 height 13
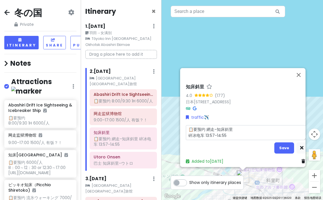
drag, startPoint x: 232, startPoint y: 132, endPoint x: 223, endPoint y: 131, distance: 9.6
click at [223, 131] on textarea "📋要预约 網走-知床斜里 碎冰电车 13:57-14:55" at bounding box center [246, 132] width 121 height 15
click at [234, 133] on textarea "📋要预约 網走-知床斜里 碎冰电车 13:57-14:55" at bounding box center [246, 132] width 121 height 15
drag, startPoint x: 233, startPoint y: 133, endPoint x: 206, endPoint y: 125, distance: 27.8
click at [206, 125] on textarea "📋要预约 網走-知床斜里 碎冰电车 13:57-14:55" at bounding box center [246, 132] width 121 height 15
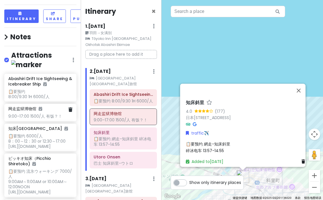
scroll to position [31, 0]
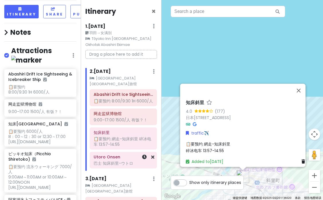
click at [127, 138] on div "📋要预约 網走-知床斜里 碎冰电车 13:57-14:55" at bounding box center [123, 141] width 59 height 10
click at [201, 101] on h6 "知床斜里" at bounding box center [195, 102] width 18 height 6
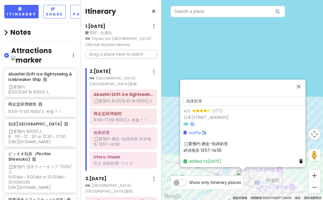
scroll to position [0, 0]
drag, startPoint x: 206, startPoint y: 97, endPoint x: 168, endPoint y: 97, distance: 37.8
click at [168, 97] on div "知床斜里 4.0 (177) 日本[STREET_ADDRESS] traffic✈️ 📋要预约 網走-知床斜里 碎冰电车 13:57-14:55 Added…" at bounding box center [243, 100] width 162 height 200
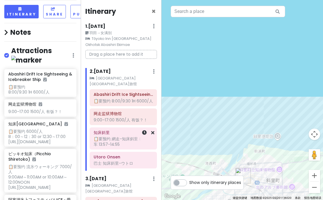
click at [117, 136] on div "📋要预约 網走-知床斜里 碎冰电车 13:57-14:55" at bounding box center [123, 141] width 59 height 10
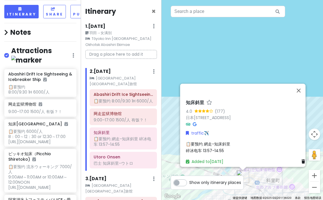
click at [202, 99] on h6 "知床斜里" at bounding box center [195, 102] width 18 height 6
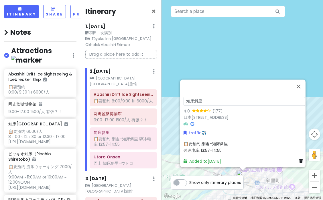
drag, startPoint x: 205, startPoint y: 97, endPoint x: 188, endPoint y: 97, distance: 17.2
click at [188, 97] on input "知床斜里" at bounding box center [244, 101] width 121 height 9
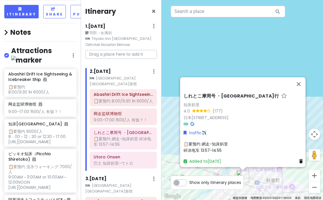
click at [215, 93] on h6 "しれとこ摩周号 ・[GEOGRAPHIC_DATA]行" at bounding box center [231, 96] width 95 height 6
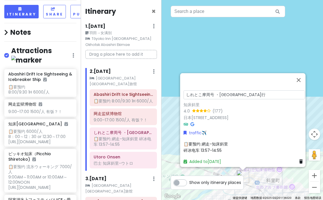
click at [228, 141] on div "📋要预约 網走-知床斜里 碎冰电车 13:57-14:55" at bounding box center [244, 146] width 121 height 13
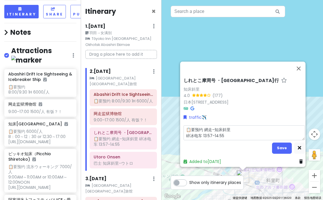
click at [241, 128] on textarea "📋要预约 網走-知床斜里 碎冰电车 13:57-14:55" at bounding box center [244, 132] width 121 height 15
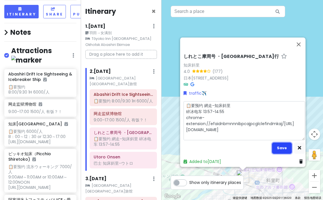
click at [282, 143] on button "Save" at bounding box center [282, 147] width 20 height 11
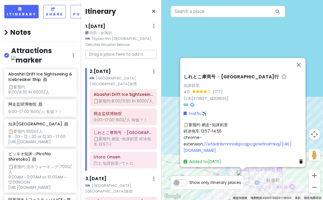
click at [198, 140] on span "📋要预约 網走-知床斜里 碎冰电车 13:57-14:55 chrome-extension: //efaidnbmnnnibpcajpcglclefindm…" at bounding box center [238, 137] width 108 height 32
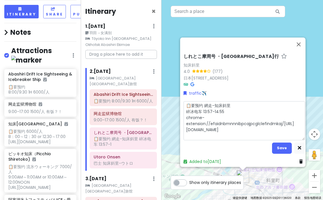
scroll to position [0, 0]
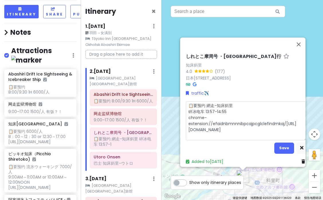
drag, startPoint x: 210, startPoint y: 119, endPoint x: 187, endPoint y: 114, distance: 24.1
click at [187, 114] on textarea "📋要预约 網走-知床斜里 碎冰电车 13:57-14:55 chrome-extension://efaidnbmnnnibpcajpcglclefindmk…" at bounding box center [246, 120] width 121 height 39
click at [289, 147] on button "Save" at bounding box center [285, 147] width 20 height 11
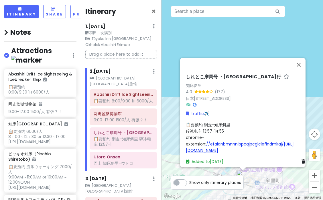
click at [217, 145] on link "//efaidnbmnnnibpcajpcglclefindmkaj/[URL][DOMAIN_NAME]" at bounding box center [240, 147] width 108 height 12
click at [188, 138] on span "📋要预约 網走-知床斜里 碎冰电车 13:57-14:55 chrome-extension: //efaidnbmnnnibpcajpcglclefindm…" at bounding box center [240, 137] width 108 height 32
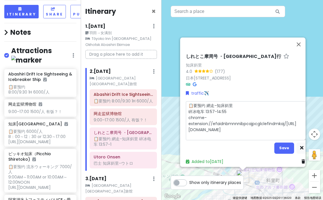
drag, startPoint x: 189, startPoint y: 115, endPoint x: 206, endPoint y: 138, distance: 28.9
click at [206, 138] on div "📋要预约 網走-知床斜里 碎冰电车 13:57-14:55 chrome-extension://efaidnbmnnnibpcajpcglclefindmk…" at bounding box center [246, 127] width 121 height 52
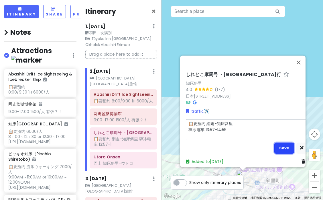
click at [277, 143] on button "Save" at bounding box center [285, 147] width 20 height 11
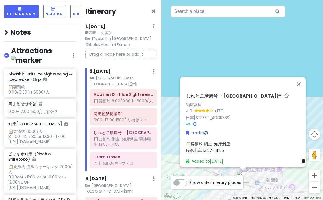
click at [229, 146] on div "📋要预约 網走-知床斜里 碎冰电车 13:57-14:55" at bounding box center [246, 146] width 121 height 13
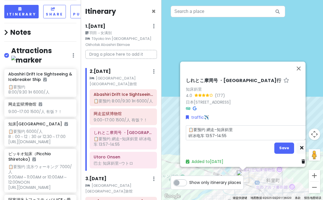
click at [248, 133] on textarea "📋要预约 網走-知床斜里 碎冰电车 13:57-14:55" at bounding box center [246, 132] width 121 height 15
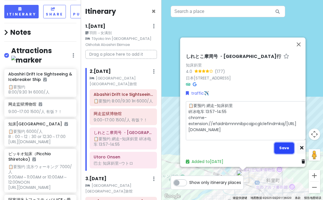
click at [286, 148] on button "Save" at bounding box center [285, 147] width 20 height 11
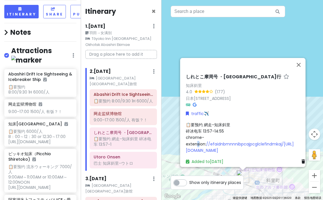
click at [198, 140] on span "📋要预约 網走-知床斜里 碎冰电车 13:57-14:55 chrome-extension: //efaidnbmnnnibpcajpcglclefindm…" at bounding box center [240, 137] width 108 height 32
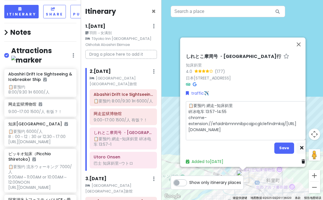
click at [188, 118] on textarea "📋要预约 網走-知床斜里 碎冰电车 13:57-14:55 chrome-extension://efaidnbmnnnibpcajpcglclefindmk…" at bounding box center [246, 120] width 121 height 39
click at [189, 120] on textarea "📋要预约 網走-知床斜里 碎冰电车 13:57-14:55 chrome-extension://efaidnbmnnnibpcajpcglclefindmk…" at bounding box center [246, 120] width 121 height 39
click at [210, 114] on textarea "📋要预约 網走-知床斜里 碎冰电车 13:57-14:55 chrome-extension://efaidnbmnnnibpcajpcglclefindmk…" at bounding box center [246, 120] width 121 height 39
click at [188, 121] on textarea "📋要预约 網走-知床斜里 碎冰电车 13:57-14:55 chrome-extension://efaidnbmnnnibpcajpcglclefindmk…" at bounding box center [246, 120] width 121 height 39
click at [300, 39] on div "しれとこ摩周号 ・[GEOGRAPHIC_DATA]行 知床斜里 4.0 (177) 日本[STREET_ADDRESS] traffic✈️ 📋要预约 網走…" at bounding box center [243, 100] width 162 height 200
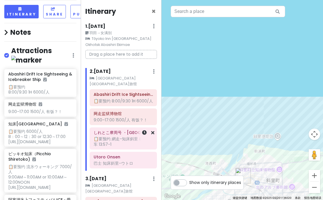
click at [115, 138] on div "📋要预约 網走-知床斜里 碎冰电车 13:57-1" at bounding box center [123, 141] width 59 height 10
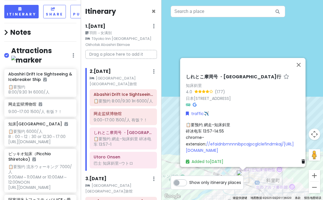
click at [213, 128] on span "📋要预约 網走-知床斜里 碎冰电车 13:57-14:55 chrome-extension: //efaidnbmnnnibpcajpcglclefindm…" at bounding box center [240, 137] width 108 height 32
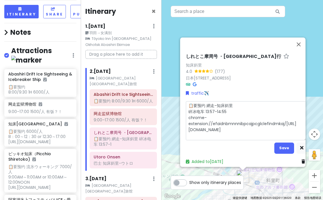
drag, startPoint x: 214, startPoint y: 107, endPoint x: 206, endPoint y: 107, distance: 7.7
click at [206, 107] on textarea "📋要预约 網走-知床斜里 碎冰电车 13:57-14:55 chrome-extension://efaidnbmnnnibpcajpcglclefindmk…" at bounding box center [246, 120] width 121 height 39
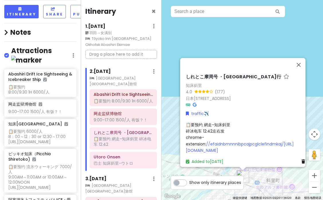
click at [214, 132] on div "📋要预约 網走-知床斜里 碎冰电车 12:42左右发 chrome-extension: //efaidnbmnnnibpcajpcglclefindmkaj…" at bounding box center [246, 137] width 121 height 32
click at [209, 133] on div "📋要预约 網走-知床斜里 碎冰电车 12:42左右发 chrome-extension: //efaidnbmnnnibpcajpcglclefindmkaj…" at bounding box center [246, 137] width 121 height 32
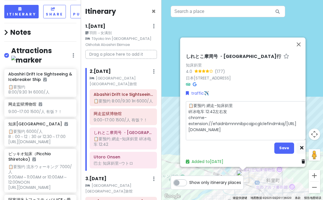
drag, startPoint x: 189, startPoint y: 114, endPoint x: 211, endPoint y: 146, distance: 39.2
click at [211, 146] on div "📋要预约 網走-知床斜里 碎冰电车 12:42左右发 chrome-extension://efaidnbmnnnibpcajpcglclefindmkaj/…" at bounding box center [246, 127] width 121 height 52
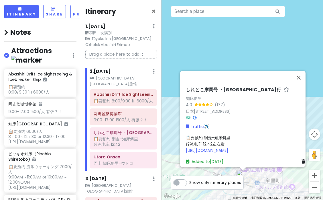
click at [220, 138] on span "📋要预约 網走-知床斜里 碎冰电车 12:42左右发 [URL][DOMAIN_NAME]" at bounding box center [208, 143] width 44 height 19
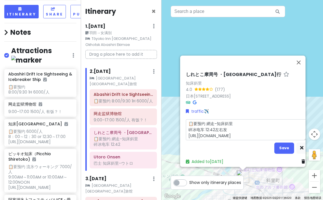
drag, startPoint x: 205, startPoint y: 125, endPoint x: 186, endPoint y: 125, distance: 18.6
click at [186, 125] on textarea "📋要预约 網走-知床斜里 碎冰电车 12:42左右发 [URL][DOMAIN_NAME]" at bounding box center [246, 129] width 121 height 21
click at [226, 70] on div "しれとこ摩周号 ・釧路行 知床斜里 4.0 (177) 日本[STREET_ADDRESS] traffic✈️ 📋要预约 網走-知床斜里 12:42左右发 …" at bounding box center [243, 110] width 126 height 111
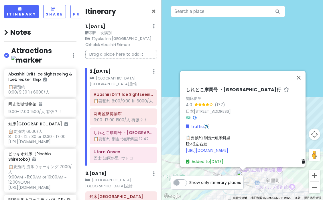
click at [233, 89] on h6 "しれとこ摩周号 ・[GEOGRAPHIC_DATA]行" at bounding box center [233, 90] width 95 height 6
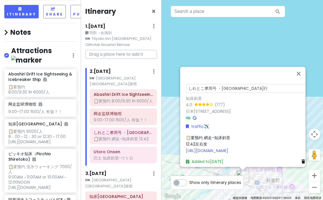
drag, startPoint x: 233, startPoint y: 87, endPoint x: 184, endPoint y: 84, distance: 49.4
click at [184, 84] on div "しれとこ摩周号 ・釧路行 知床斜里 4.0 (177) 日本[STREET_ADDRESS] traffic✈️ 📋要预约 網走-知床斜里 12:42左右发 …" at bounding box center [247, 123] width 126 height 86
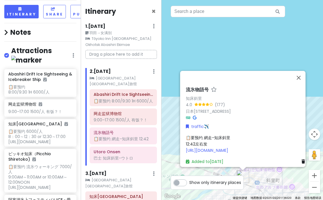
click at [220, 139] on div "📋要预约 網走-知床斜里 12:42左右发 [URL][DOMAIN_NAME]" at bounding box center [246, 143] width 121 height 19
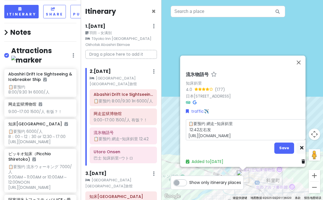
click at [202, 124] on textarea "📋要预约 網走-知床斜里 12:42左右发 [URL][DOMAIN_NAME]" at bounding box center [246, 129] width 121 height 21
click at [211, 123] on textarea "📋要预约 網走-知床斜里 12:42左右发 [URL][DOMAIN_NAME]" at bounding box center [246, 129] width 121 height 21
click at [215, 126] on textarea "📋要预约 網走-知床斜里 12:42左右发 [URL][DOMAIN_NAME]" at bounding box center [246, 129] width 121 height 21
click at [206, 119] on textarea "📋要预约 網走-知床斜里 12:42左右发 [URL][DOMAIN_NAME]" at bounding box center [246, 129] width 121 height 21
click at [213, 121] on textarea "📋要预约 網走-知床斜里 12:42左右发 [URL][DOMAIN_NAME]" at bounding box center [246, 129] width 121 height 21
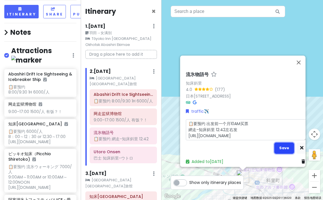
click at [283, 143] on button "Save" at bounding box center [285, 147] width 20 height 11
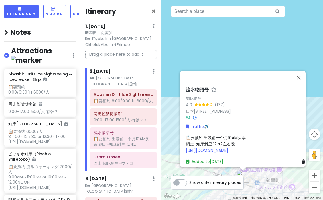
click at [204, 87] on h6 "流氷物語号" at bounding box center [197, 90] width 23 height 6
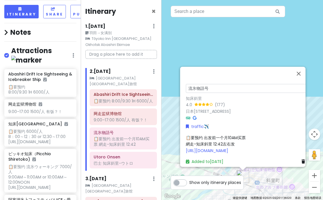
drag, startPoint x: 209, startPoint y: 87, endPoint x: 175, endPoint y: 87, distance: 35.0
click at [175, 87] on div "流氷物語号 知床斜里 4.0 (177) 日本[STREET_ADDRESS] traffic✈️ 📋要预约 出发前一个月10AM买票 網走-知床斜里 12:…" at bounding box center [243, 100] width 162 height 200
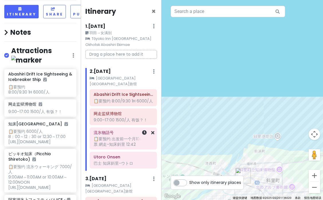
click at [112, 138] on div "📋要预约 出发前一个月10AM买票 網走-知床斜里 12:42" at bounding box center [123, 141] width 59 height 10
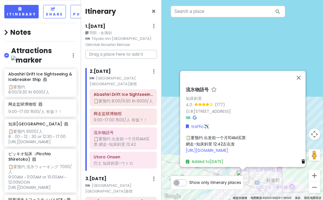
click at [205, 87] on h6 "流氷物語号" at bounding box center [197, 90] width 23 height 6
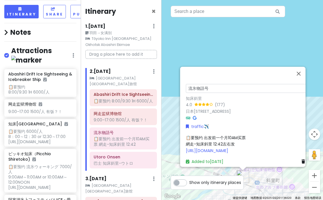
drag, startPoint x: 205, startPoint y: 85, endPoint x: 185, endPoint y: 85, distance: 19.2
click at [185, 85] on div "流氷物語号 知床斜里 4.0 (177) 日本[STREET_ADDRESS] traffic✈️ 📋要预约 出发前一个月10AM买票 網走-知床斜里 12:…" at bounding box center [247, 123] width 126 height 86
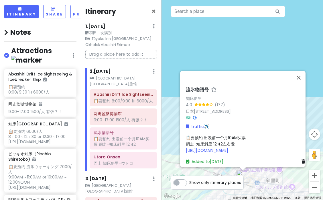
click at [219, 139] on span "📋要预约 出发前一个月10AM买票 網走-知床斜里 12:42左右发 [URL][DOMAIN_NAME]" at bounding box center [216, 143] width 60 height 19
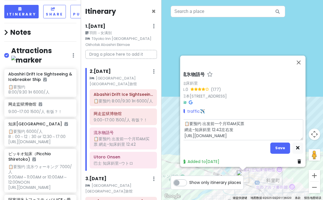
scroll to position [0, 9]
drag, startPoint x: 190, startPoint y: 126, endPoint x: 300, endPoint y: 133, distance: 110.5
click at [300, 133] on div "流氷物語号 知床斜里 4.0 (177) 日本[STREET_ADDRESS] traffic✈️ 📋要预约 出发前一个月10AM买票 網走-知床斜里 12:…" at bounding box center [243, 117] width 126 height 97
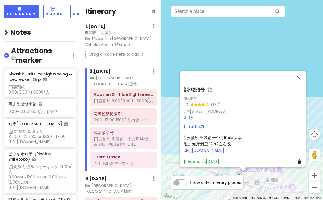
click at [211, 134] on span "📋要预约 出发前一个月10AM买票 網走-知床斜里 12:42左右发 [URL][DOMAIN_NAME]" at bounding box center [212, 143] width 60 height 19
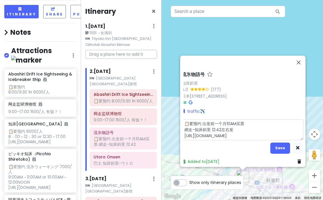
scroll to position [0, 0]
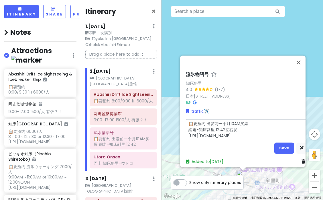
drag, startPoint x: 207, startPoint y: 120, endPoint x: 248, endPoint y: 117, distance: 41.6
click at [248, 119] on textarea "📋要预约 出发前一个月10AM买票 網走-知床斜里 12:42左右发 [URL][DOMAIN_NAME]" at bounding box center [246, 129] width 121 height 21
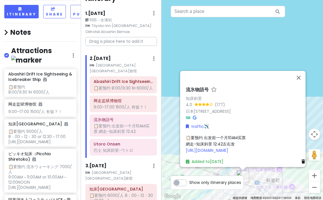
scroll to position [21, 0]
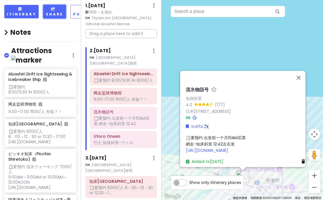
click at [49, 11] on button "Share" at bounding box center [54, 11] width 23 height 13
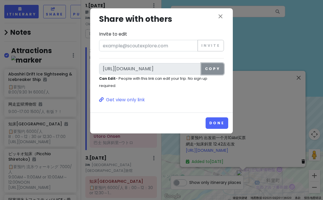
click at [215, 67] on button "Copy" at bounding box center [212, 68] width 23 height 11
click at [221, 12] on div "close Share with others Invite to edit Invite [URL][DOMAIN_NAME] Copy Can Edit …" at bounding box center [161, 60] width 143 height 104
click at [220, 15] on icon "close" at bounding box center [220, 16] width 7 height 7
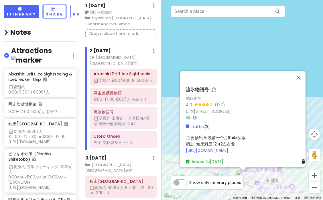
scroll to position [0, 0]
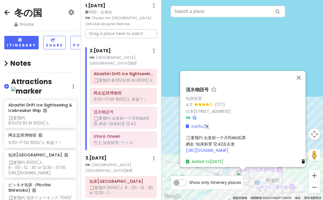
click at [56, 31] on div "冬の国 Private Change Dates Make a Copy Delete Trip Go Pro ⚡️ Give Feedback 💡 Supp…" at bounding box center [40, 100] width 81 height 200
click at [52, 41] on icon at bounding box center [53, 39] width 5 height 3
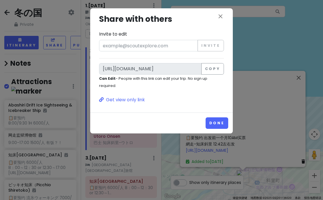
click at [133, 79] on small "Can Edit - People with this link can edit your trip. No sign up required." at bounding box center [153, 82] width 108 height 12
click at [65, 23] on div "close Share with others Invite to edit Invite [URL][DOMAIN_NAME] Copy Can Edit …" at bounding box center [161, 100] width 323 height 200
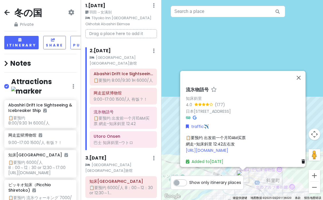
click at [72, 13] on icon at bounding box center [71, 12] width 6 height 5
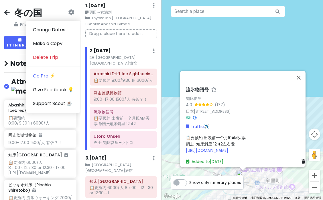
click at [73, 10] on icon at bounding box center [71, 12] width 6 height 5
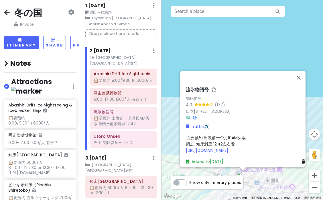
click at [217, 140] on span "📋要预约 出发前一个月10AM买票 網走-知床斜里 12:42左右发 [URL][DOMAIN_NAME]" at bounding box center [216, 143] width 60 height 19
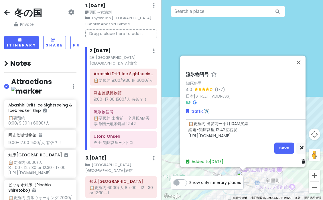
drag, startPoint x: 294, startPoint y: 133, endPoint x: 207, endPoint y: 121, distance: 87.4
click at [207, 121] on textarea "📋要预约 出发前一个月10AM买票 網走-知床斜里 12:42左右发 [URL][DOMAIN_NAME]" at bounding box center [246, 129] width 121 height 21
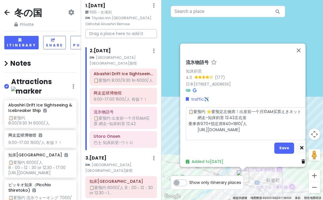
click at [199, 111] on textarea "📋要预约 ⭐️要预定左侧席！出发前一个月10AM买票えきネット 網走-知床斜里 12:42左右发 乗車券970+指定席840=1810/人 [URL][DOM…" at bounding box center [246, 123] width 121 height 33
